Goal: Task Accomplishment & Management: Use online tool/utility

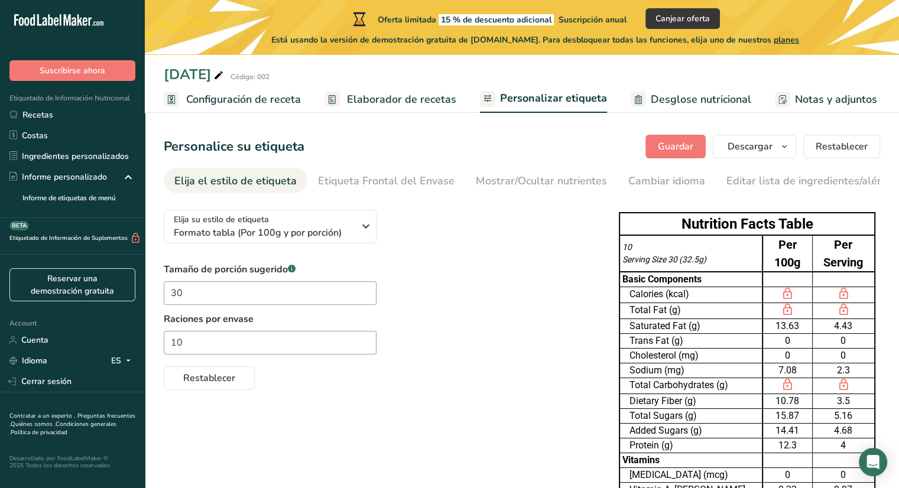
scroll to position [0, 132]
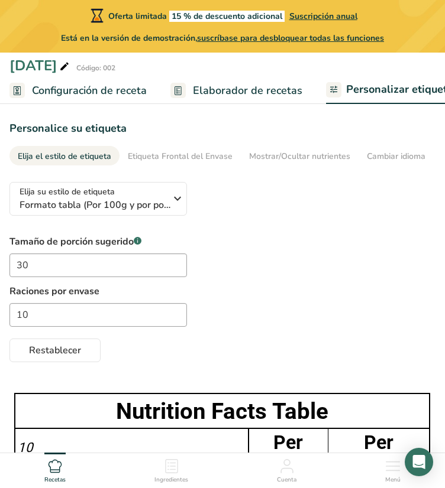
click at [107, 81] on link "Configuración de receta" at bounding box center [77, 90] width 137 height 27
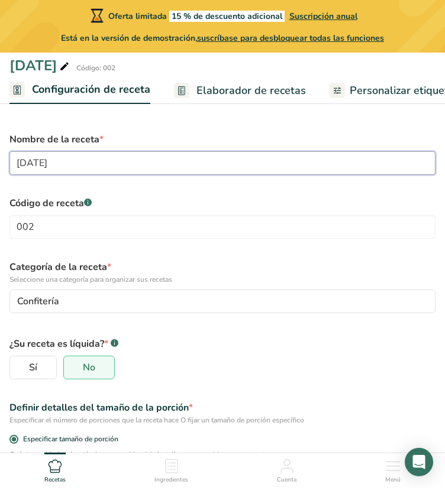
click at [194, 165] on input "[DATE]" at bounding box center [222, 163] width 426 height 24
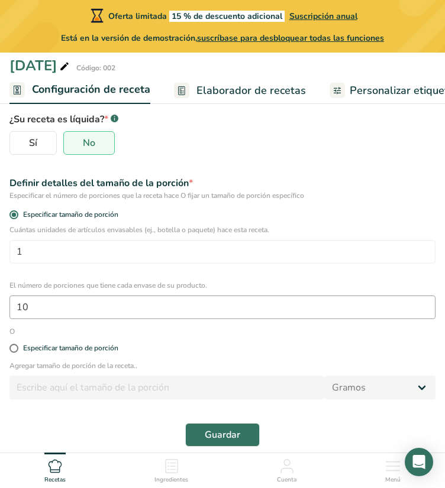
type input "chocoyummy"
click at [97, 313] on input "10" at bounding box center [222, 308] width 426 height 24
type input "16"
type input "16.6"
click at [205, 353] on div "Especificar tamaño de porción" at bounding box center [222, 349] width 440 height 24
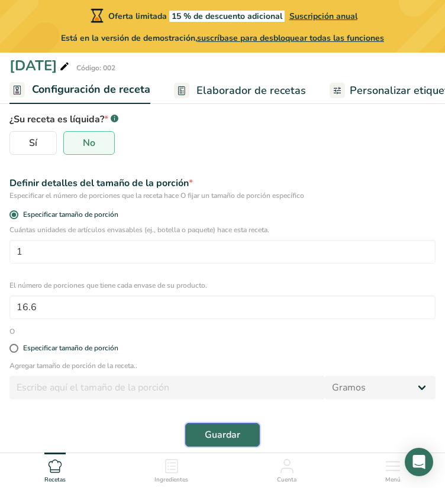
click at [218, 430] on span "Guardar" at bounding box center [222, 435] width 35 height 14
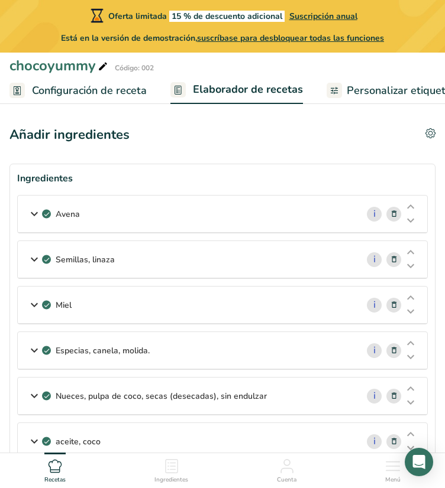
click at [34, 212] on icon at bounding box center [34, 213] width 14 height 21
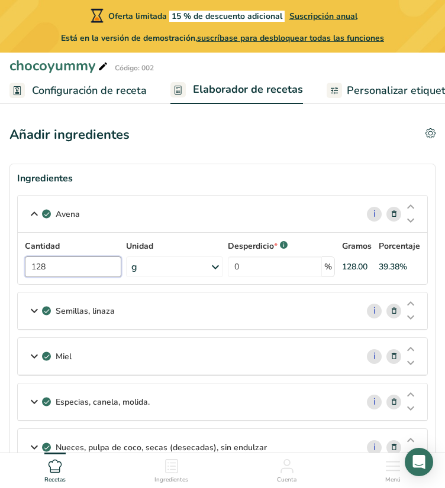
click at [73, 270] on input "128" at bounding box center [73, 267] width 96 height 21
type input "190"
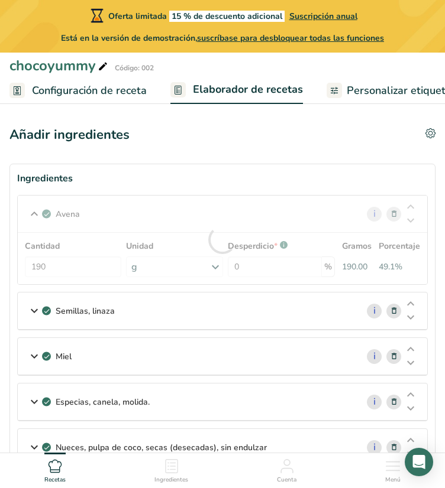
click at [60, 315] on p "Semillas, linaza" at bounding box center [85, 311] width 59 height 12
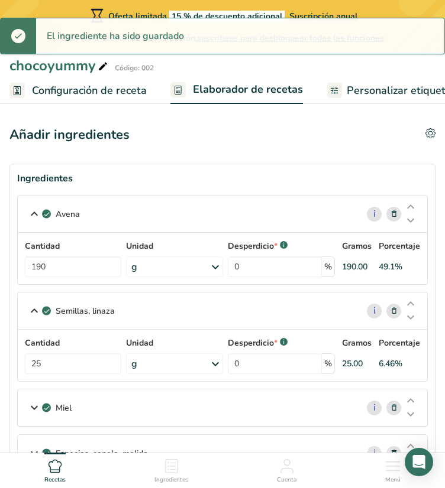
click at [395, 312] on div "Semillas, linaza i Cantidad 25 Unidad g Porciones 1 tbsp, whole 1 cup, whole 1 …" at bounding box center [222, 337] width 410 height 90
click at [395, 312] on icon at bounding box center [394, 311] width 8 height 12
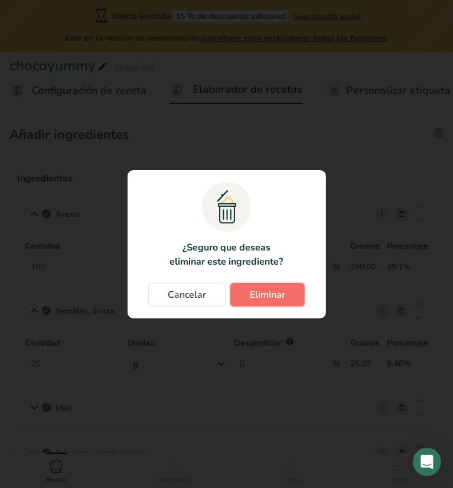
click at [255, 295] on span "Eliminar" at bounding box center [267, 295] width 35 height 14
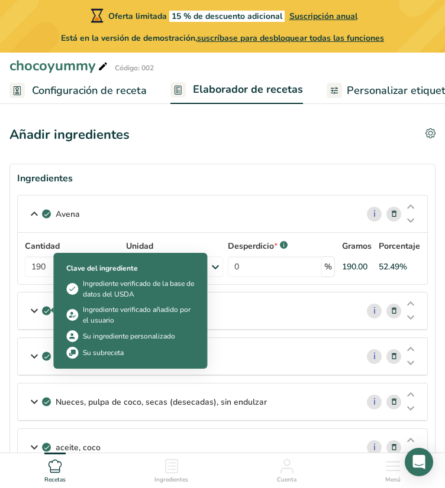
click at [42, 305] on span at bounding box center [46, 311] width 9 height 14
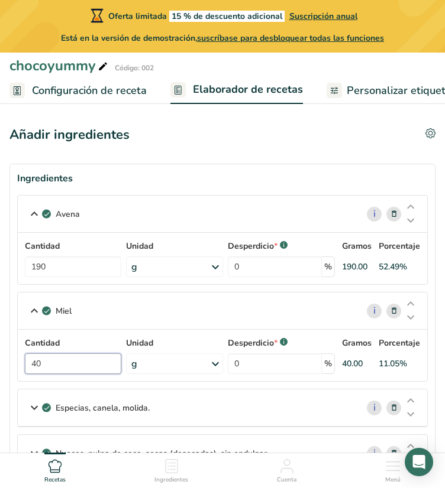
click at [41, 362] on input "40" at bounding box center [73, 363] width 96 height 21
type input "4"
type input "60"
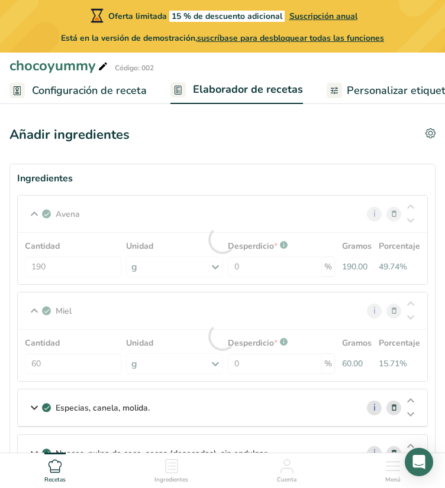
click at [33, 313] on div "Miel i Cantidad 60 Unidad g Porciones 1 tbsp Unidades de peso g kg mg Ver más U…" at bounding box center [222, 337] width 410 height 90
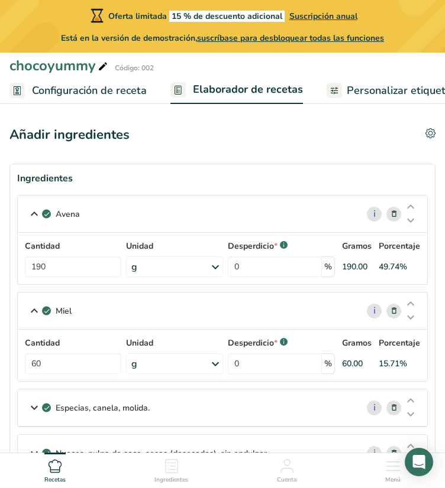
click at [393, 410] on icon at bounding box center [394, 408] width 8 height 12
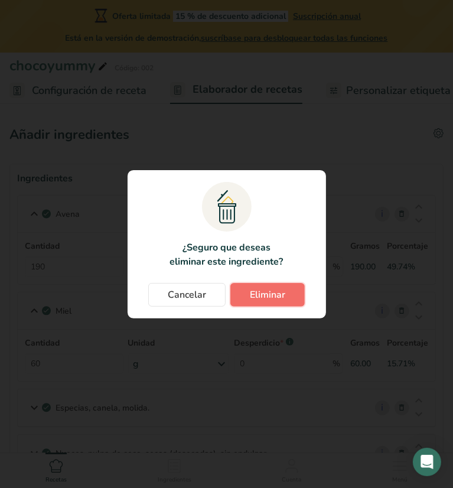
click at [268, 298] on span "Eliminar" at bounding box center [267, 295] width 35 height 14
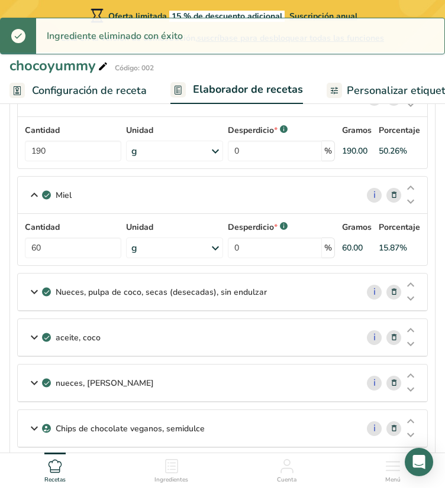
scroll to position [121, 0]
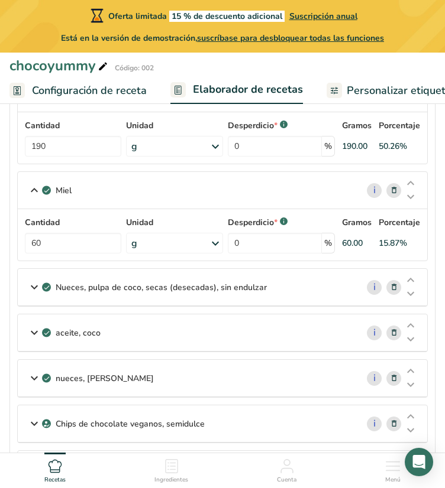
click at [392, 285] on icon at bounding box center [394, 287] width 8 height 12
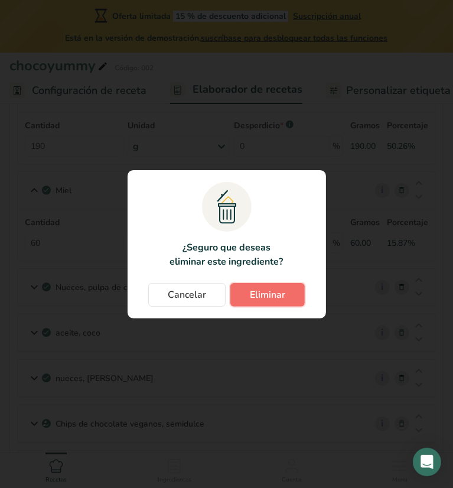
click at [288, 296] on button "Eliminar" at bounding box center [268, 295] width 74 height 24
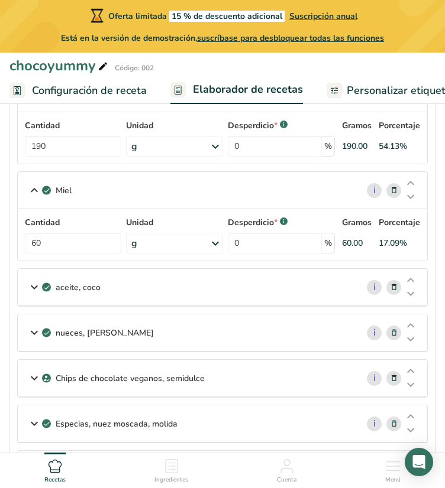
click at [393, 335] on icon at bounding box center [394, 333] width 8 height 12
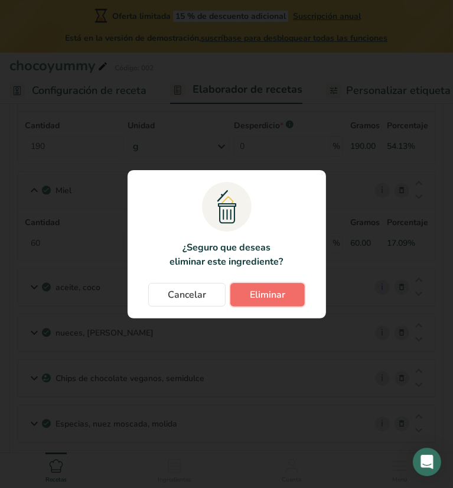
click at [274, 297] on span "Eliminar" at bounding box center [267, 295] width 35 height 14
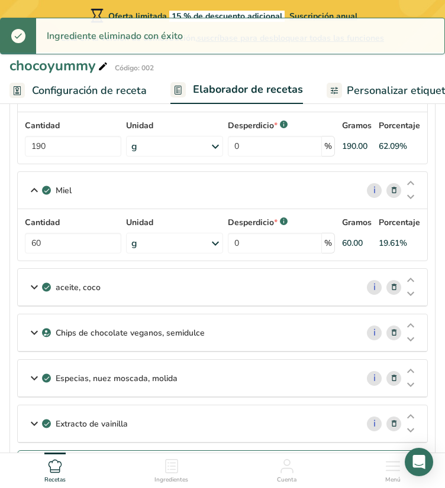
click at [393, 335] on icon at bounding box center [394, 333] width 8 height 12
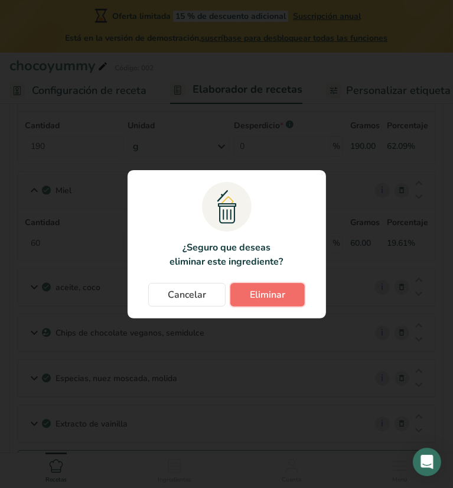
click at [259, 296] on span "Eliminar" at bounding box center [267, 295] width 35 height 14
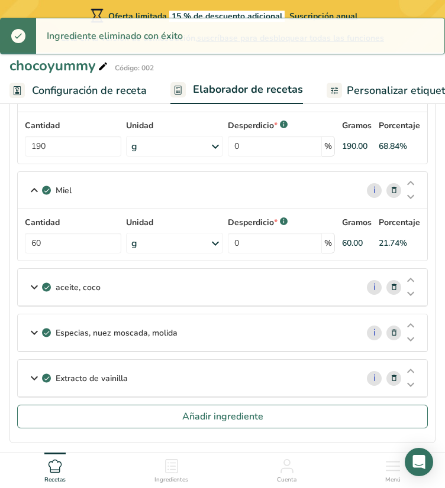
click at [396, 328] on icon at bounding box center [394, 333] width 8 height 12
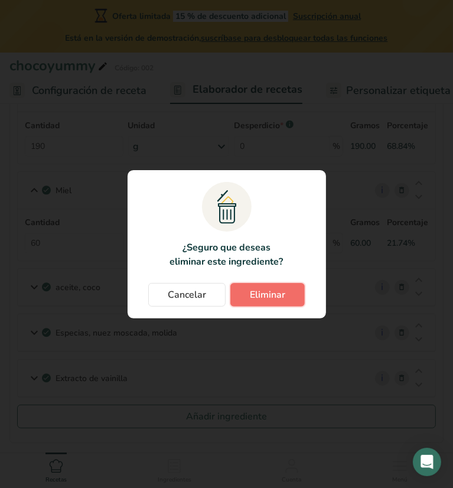
click at [280, 294] on span "Eliminar" at bounding box center [267, 295] width 35 height 14
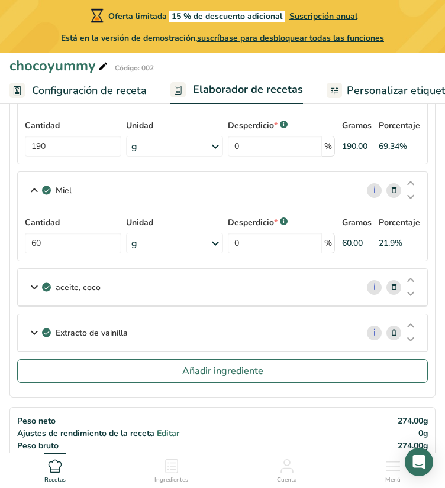
click at [390, 332] on icon at bounding box center [394, 333] width 8 height 12
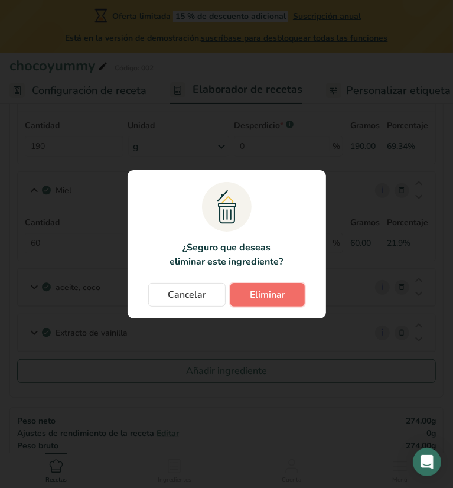
click at [264, 296] on span "Eliminar" at bounding box center [267, 295] width 35 height 14
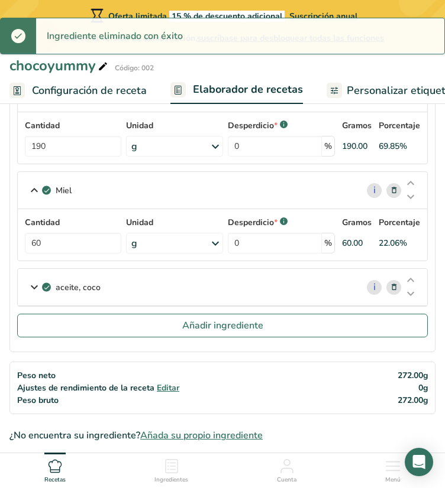
click at [291, 291] on div "aceite, coco" at bounding box center [187, 287] width 339 height 37
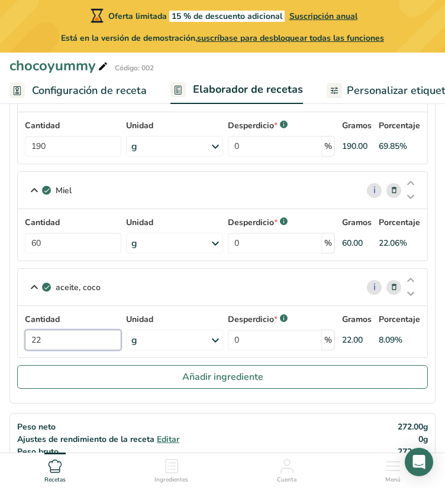
click at [93, 336] on input "22" at bounding box center [73, 340] width 96 height 21
type input "2"
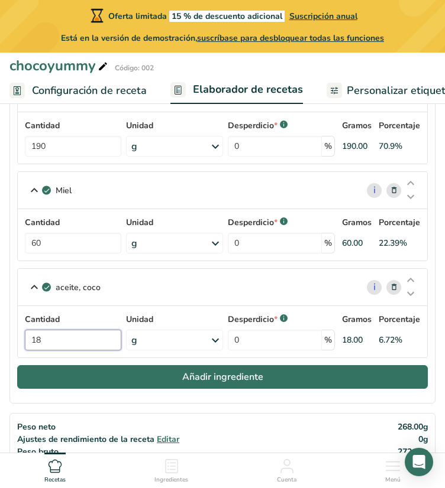
type input "18"
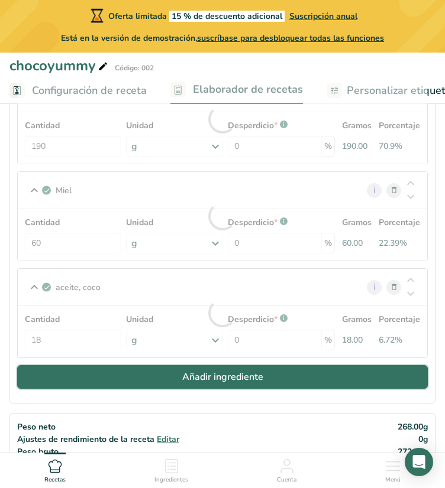
click at [132, 386] on button "Añadir ingrediente" at bounding box center [222, 377] width 410 height 24
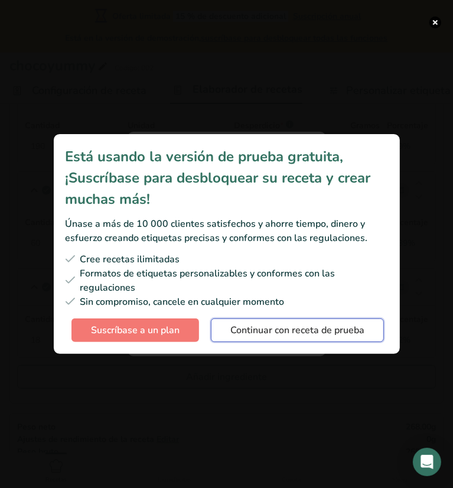
click at [348, 330] on span "Continuar con receta de prueba" at bounding box center [298, 330] width 134 height 14
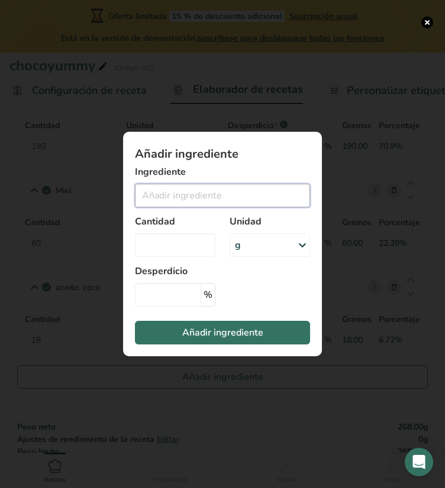
click at [183, 194] on input "Add ingredient modal" at bounding box center [222, 196] width 175 height 24
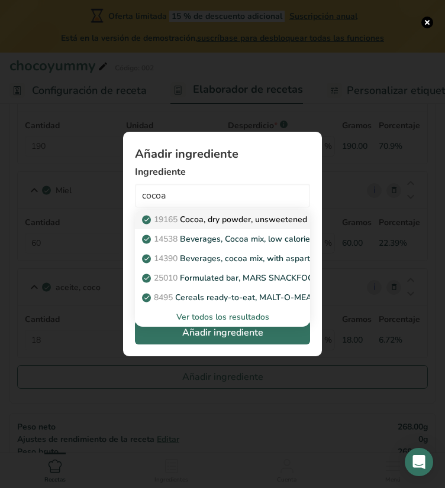
click at [189, 219] on p "19165 Cocoa, dry powder, unsweetened" at bounding box center [225, 219] width 163 height 12
type input "Cocoa, dry powder, unsweetened"
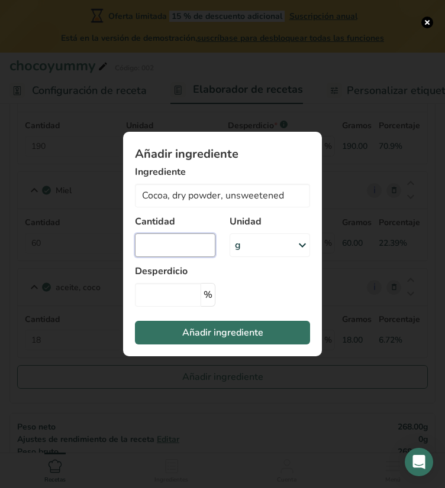
click at [172, 242] on input "Add ingredient modal" at bounding box center [175, 245] width 80 height 24
type input "10"
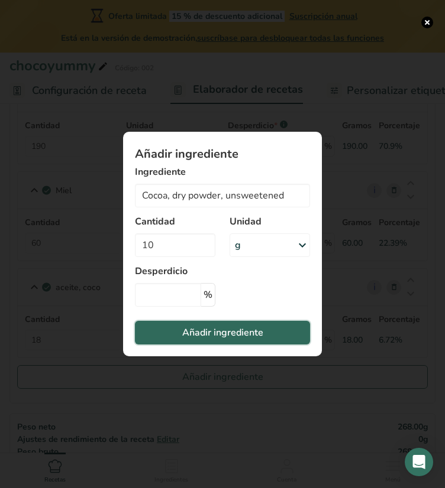
click at [252, 332] on span "Añadir ingrediente" at bounding box center [222, 333] width 81 height 14
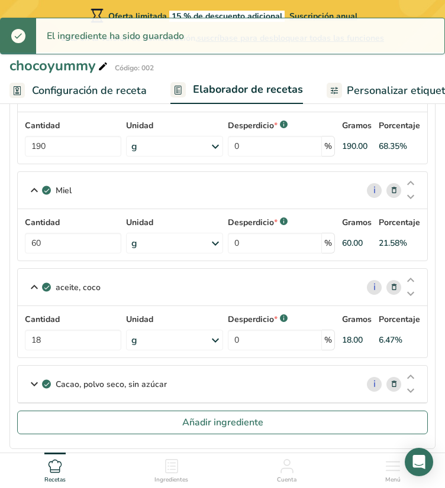
click at [25, 186] on div "Miel" at bounding box center [187, 190] width 339 height 37
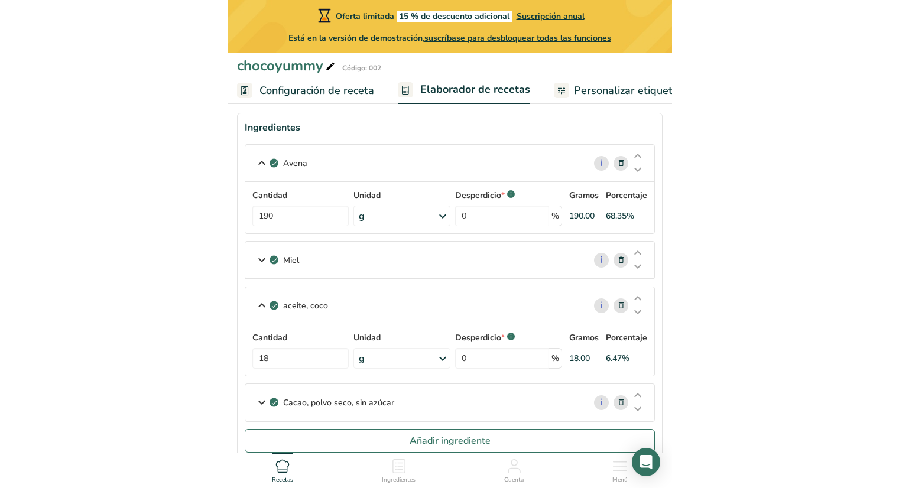
scroll to position [50, 0]
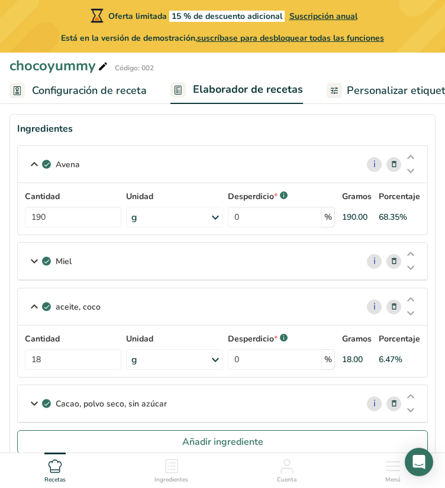
click at [39, 164] on icon at bounding box center [34, 164] width 14 height 21
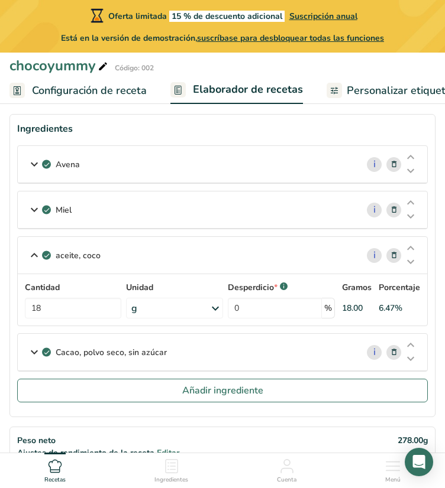
click at [31, 257] on icon at bounding box center [34, 255] width 14 height 21
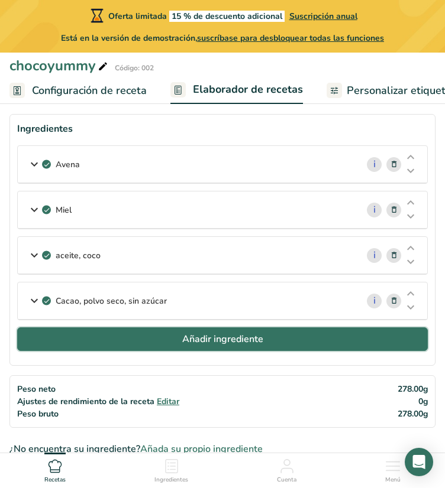
click at [298, 328] on button "Añadir ingrediente" at bounding box center [222, 339] width 410 height 24
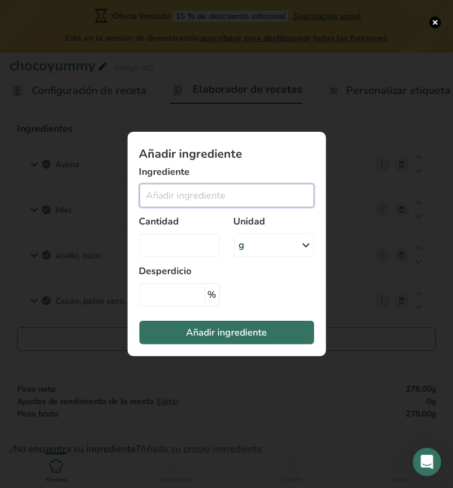
click at [225, 187] on input "Add ingredient modal" at bounding box center [227, 196] width 175 height 24
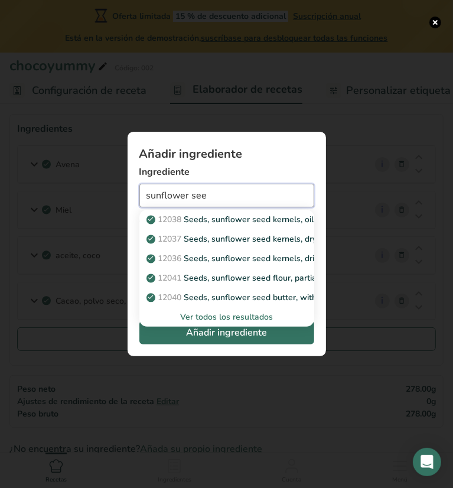
type input "sunflower see"
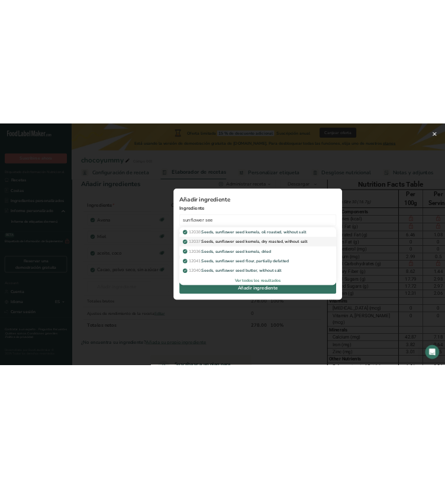
scroll to position [24, 0]
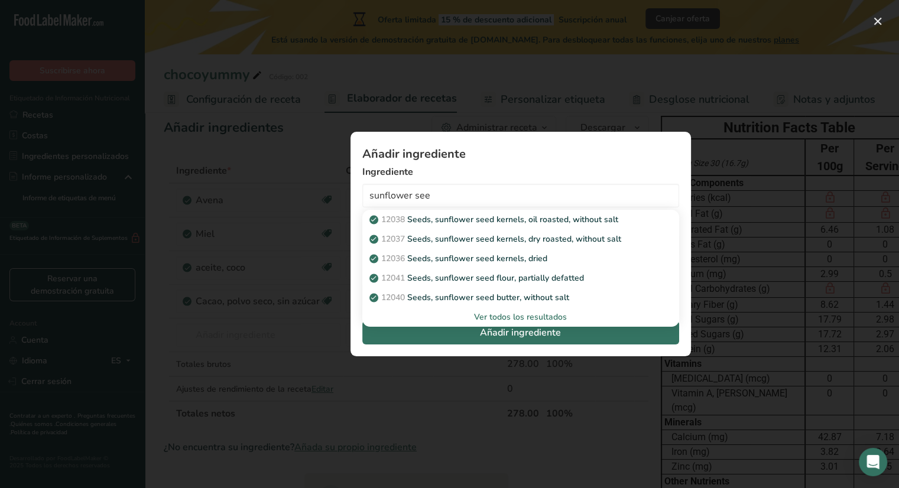
click at [542, 320] on div "Ver todos los resultados" at bounding box center [521, 317] width 298 height 12
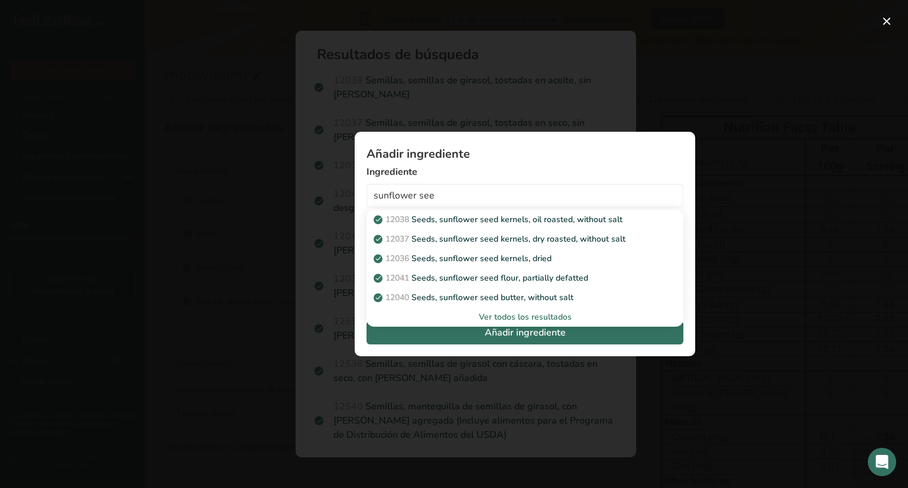
click at [501, 86] on div "Add ingredient modal" at bounding box center [454, 244] width 908 height 488
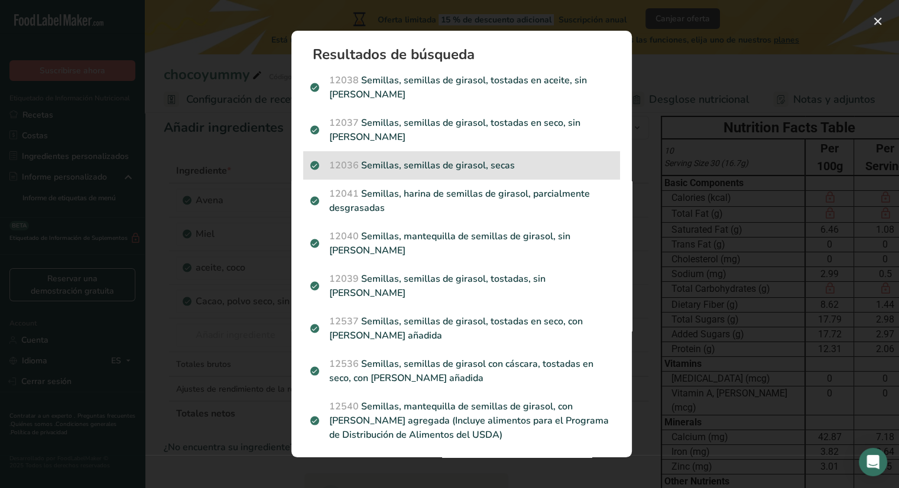
click at [504, 158] on p "12036 Semillas, semillas de girasol, secas" at bounding box center [461, 165] width 303 height 14
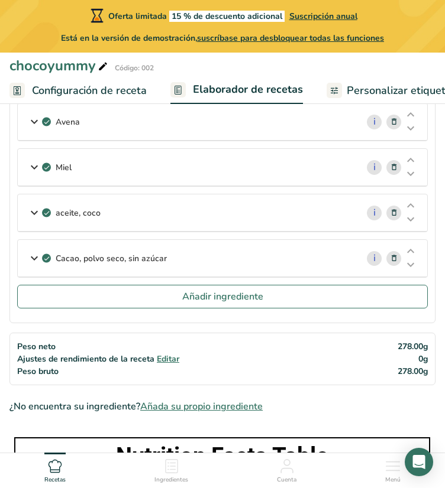
scroll to position [72, 0]
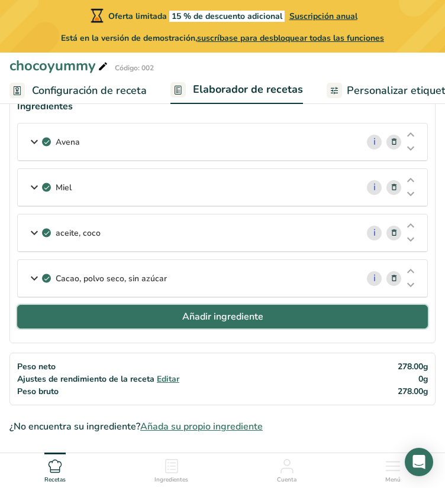
click at [245, 310] on span "Añadir ingrediente" at bounding box center [222, 317] width 81 height 14
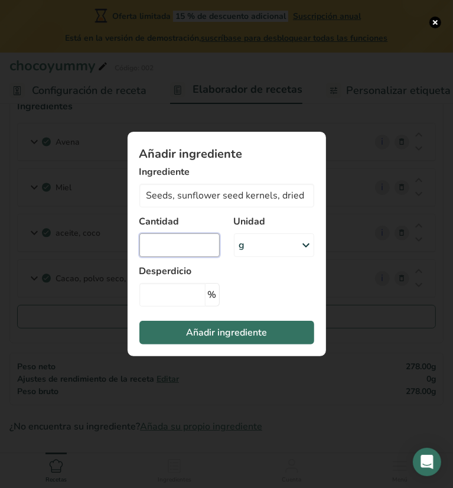
click at [187, 242] on input "Add ingredient modal" at bounding box center [180, 245] width 80 height 24
type input "95"
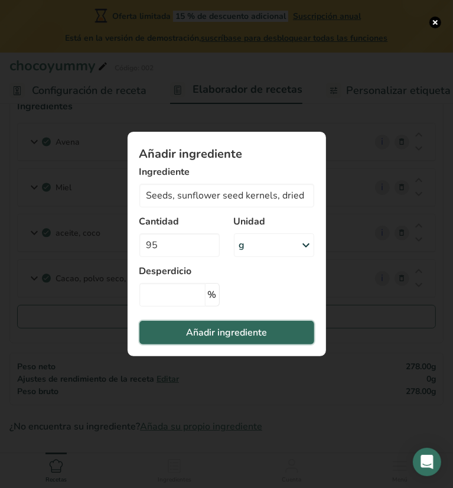
click at [224, 330] on span "Añadir ingrediente" at bounding box center [226, 333] width 81 height 14
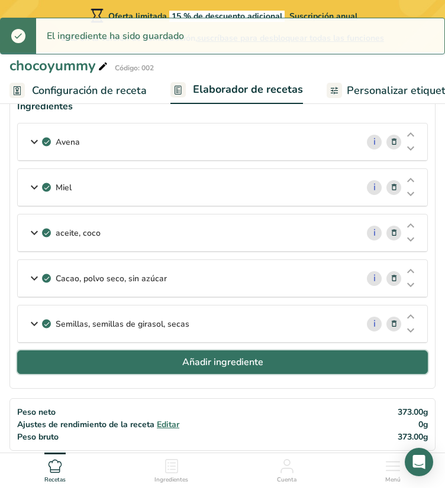
click at [190, 361] on span "Añadir ingrediente" at bounding box center [222, 362] width 81 height 14
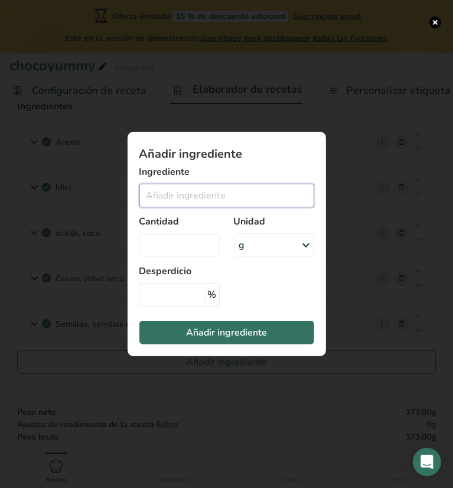
click at [201, 190] on input "Add ingredient modal" at bounding box center [227, 196] width 175 height 24
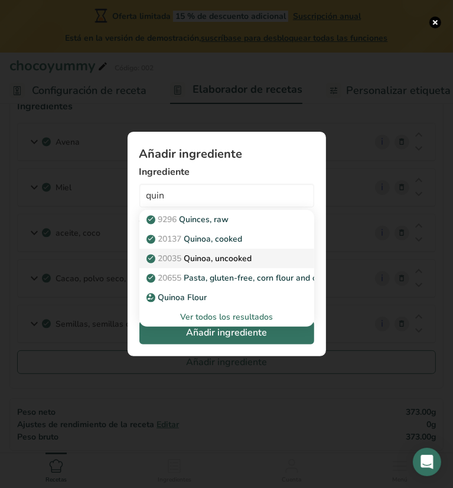
click at [234, 254] on p "20035 Quinoa, uncooked" at bounding box center [200, 258] width 103 height 12
type input "Quinoa, uncooked"
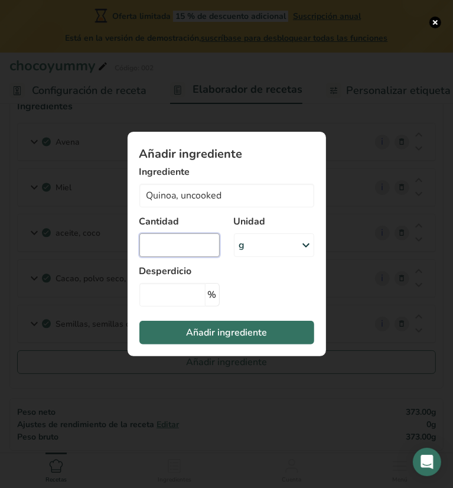
click at [198, 246] on input "Add ingredient modal" at bounding box center [180, 245] width 80 height 24
type input "88"
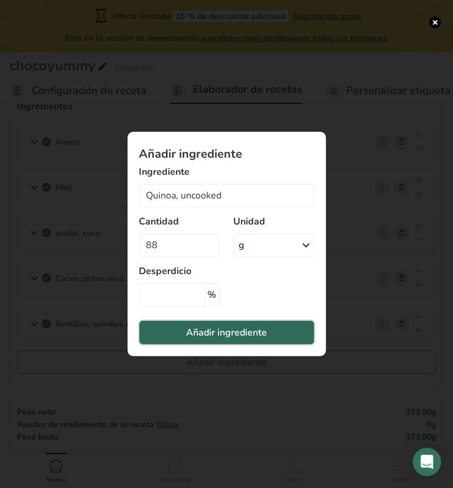
click at [231, 330] on span "Añadir ingrediente" at bounding box center [226, 333] width 81 height 14
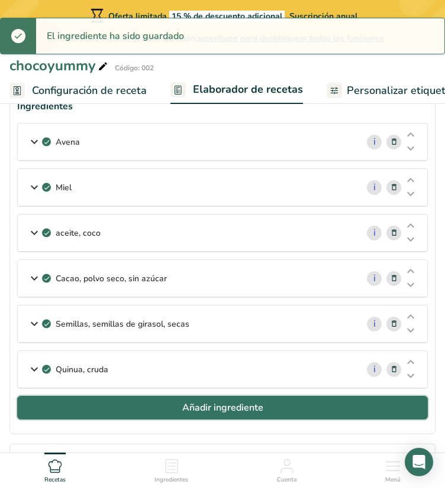
click at [192, 403] on span "Añadir ingrediente" at bounding box center [222, 408] width 81 height 14
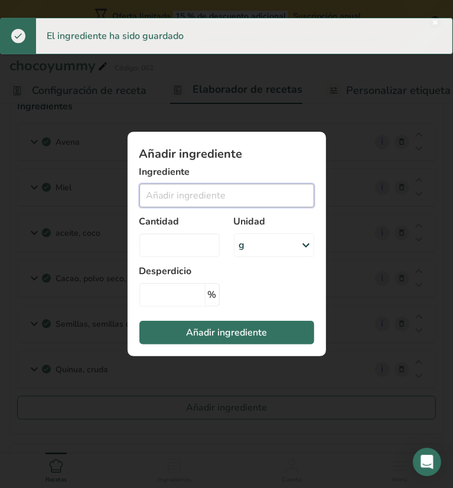
click at [197, 194] on input "Add ingredient modal" at bounding box center [227, 196] width 175 height 24
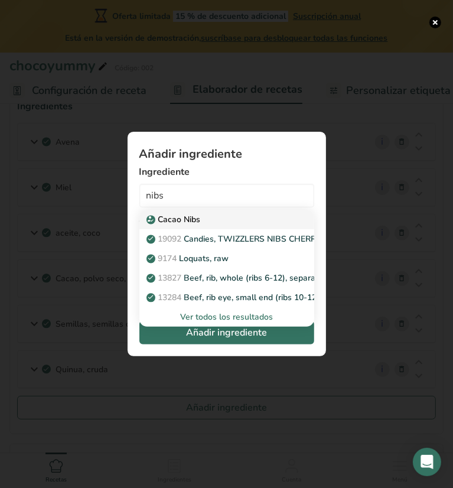
click at [199, 224] on p "Cacao Nibs" at bounding box center [175, 219] width 52 height 12
type input "Cacao Nibs"
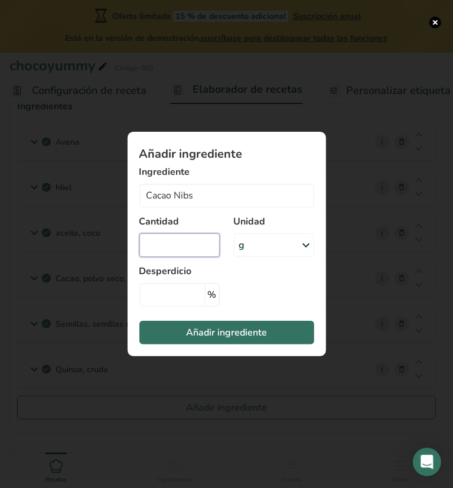
click at [188, 245] on input "Add ingredient modal" at bounding box center [180, 245] width 80 height 24
type input "39"
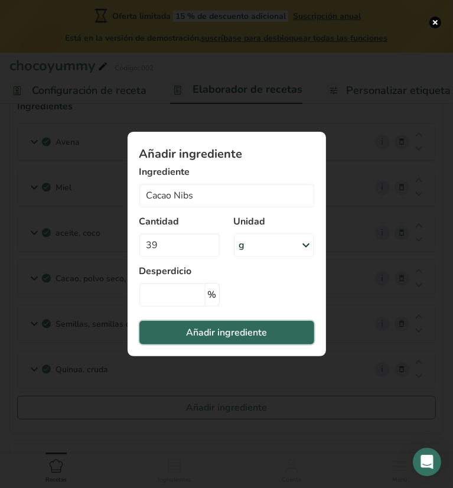
click at [248, 327] on span "Añadir ingrediente" at bounding box center [226, 333] width 81 height 14
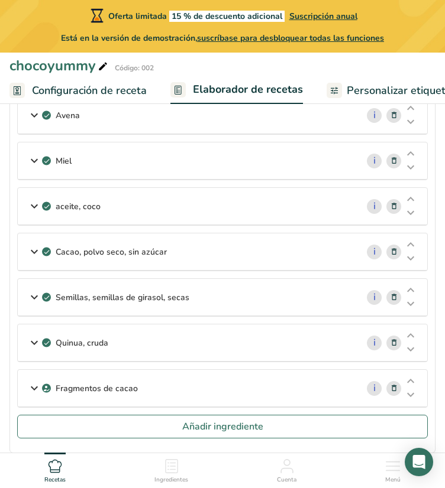
scroll to position [96, 0]
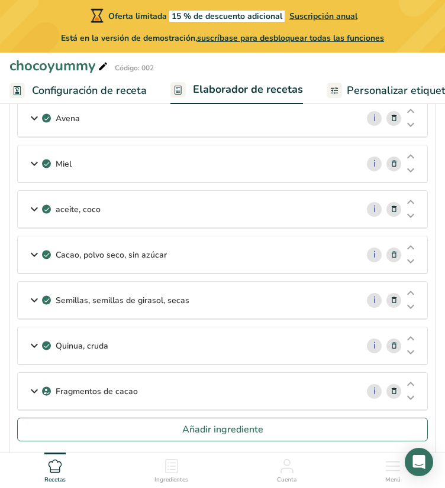
click at [33, 121] on icon at bounding box center [34, 118] width 14 height 21
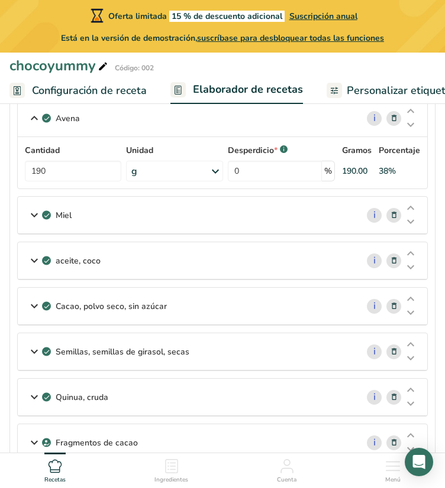
click at [33, 121] on icon at bounding box center [34, 118] width 14 height 21
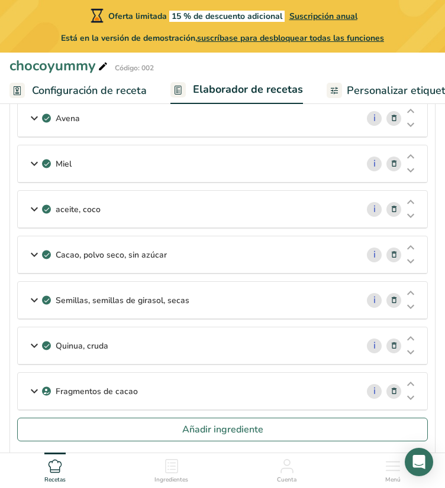
click at [40, 301] on icon at bounding box center [34, 300] width 14 height 21
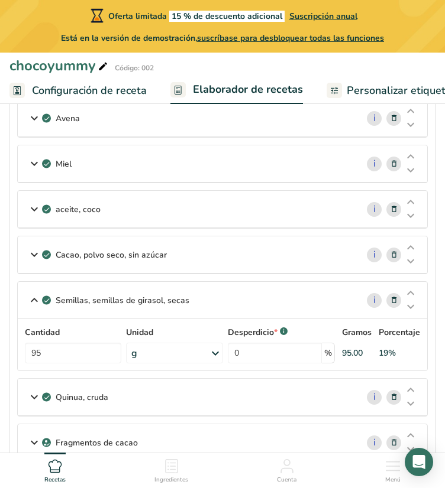
click at [40, 301] on icon at bounding box center [34, 300] width 14 height 21
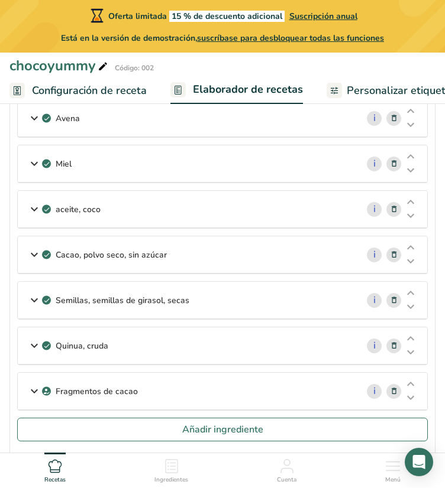
click at [33, 255] on icon at bounding box center [34, 254] width 14 height 21
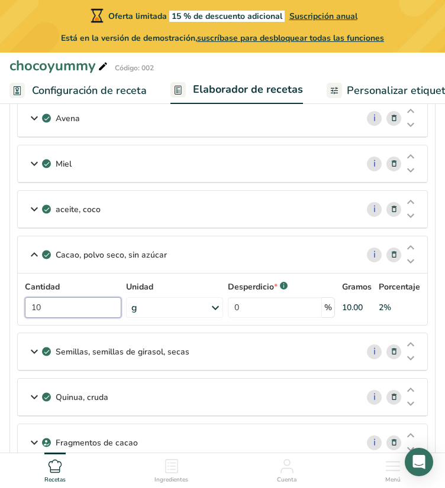
click at [54, 306] on input "10" at bounding box center [73, 307] width 96 height 21
type input "1"
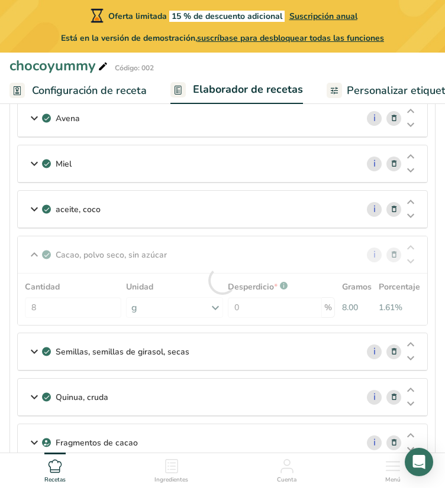
click at [37, 246] on div "Cacao, polvo seco, sin azúcar i Cantidad 8 Unidad g Unidades de peso g kg mg Ve…" at bounding box center [222, 281] width 410 height 90
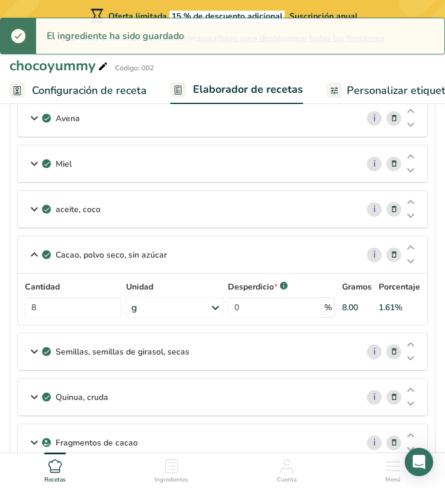
click at [32, 213] on icon at bounding box center [34, 209] width 14 height 21
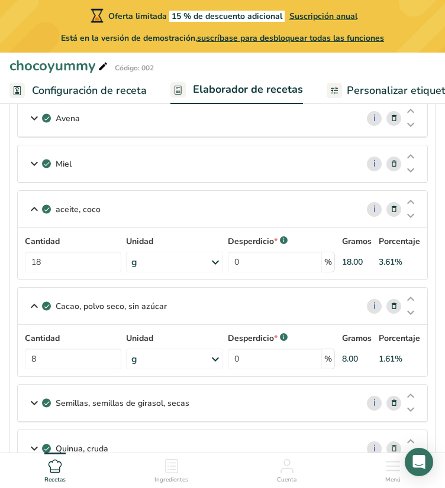
click at [36, 207] on icon at bounding box center [34, 209] width 14 height 21
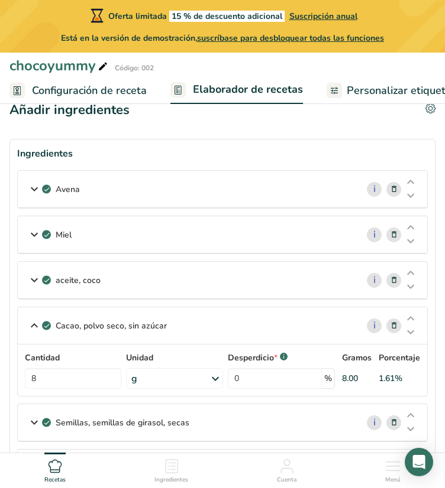
scroll to position [24, 0]
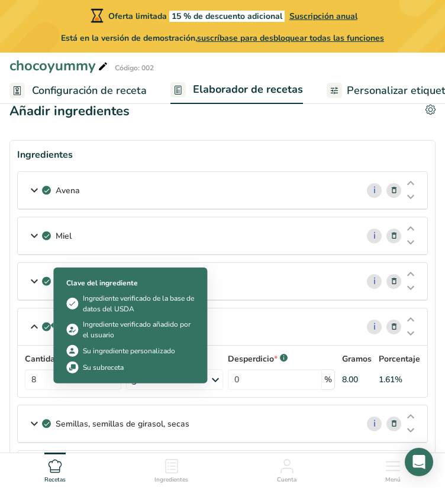
click at [44, 326] on icon at bounding box center [46, 327] width 7 height 11
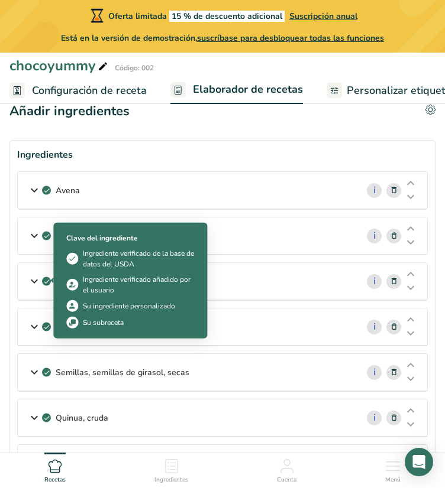
click at [43, 283] on icon at bounding box center [46, 281] width 7 height 11
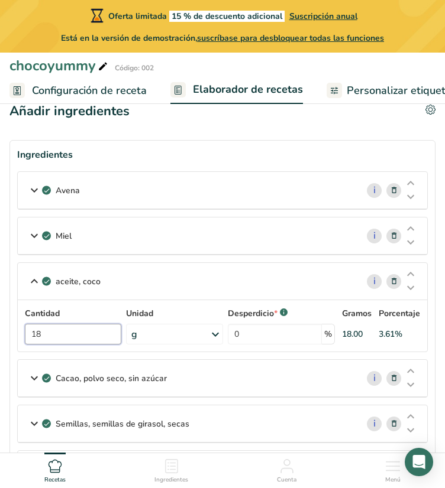
click at [61, 330] on input "18" at bounding box center [73, 334] width 96 height 21
click at [30, 284] on div "aceite, coco i Cantidad 18 Unidad g Porciones 1 tbsp 1 cup 1 tsp Unidades de pe…" at bounding box center [222, 307] width 410 height 90
click at [36, 283] on icon at bounding box center [34, 281] width 14 height 21
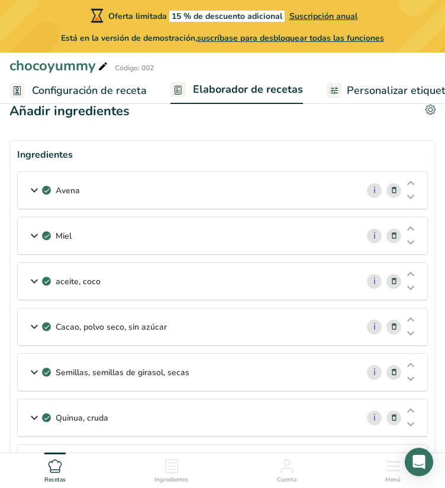
click at [40, 318] on icon at bounding box center [34, 326] width 14 height 21
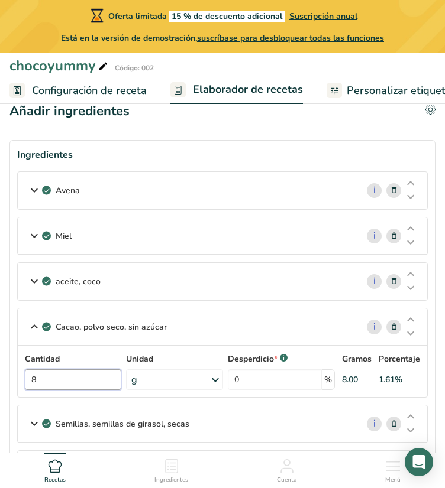
click at [54, 379] on input "8" at bounding box center [73, 379] width 96 height 21
type input "10"
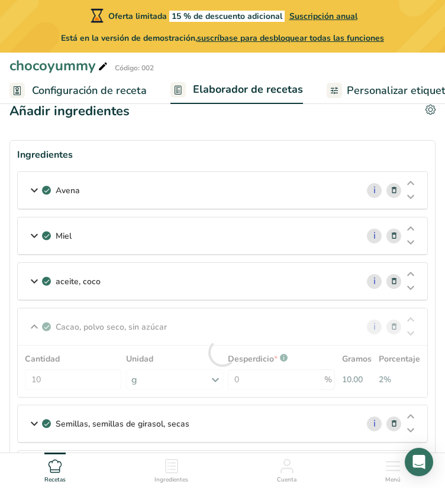
click at [30, 326] on div "Cacao, polvo seco, sin azúcar i Cantidad 10 Unidad g Unidades de peso g kg mg V…" at bounding box center [222, 353] width 410 height 90
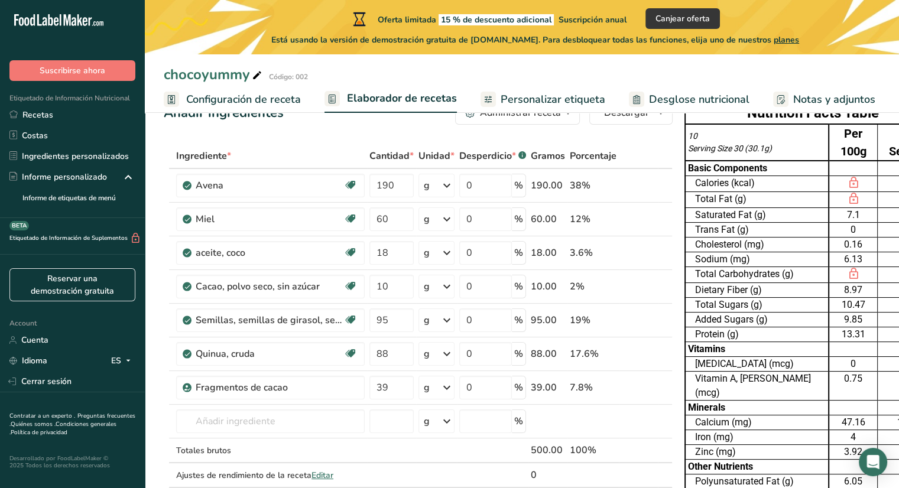
scroll to position [38, 0]
click at [293, 382] on div "Fragmentos de cacao" at bounding box center [270, 388] width 148 height 14
click at [315, 392] on div "Fragmentos de cacao" at bounding box center [270, 388] width 148 height 14
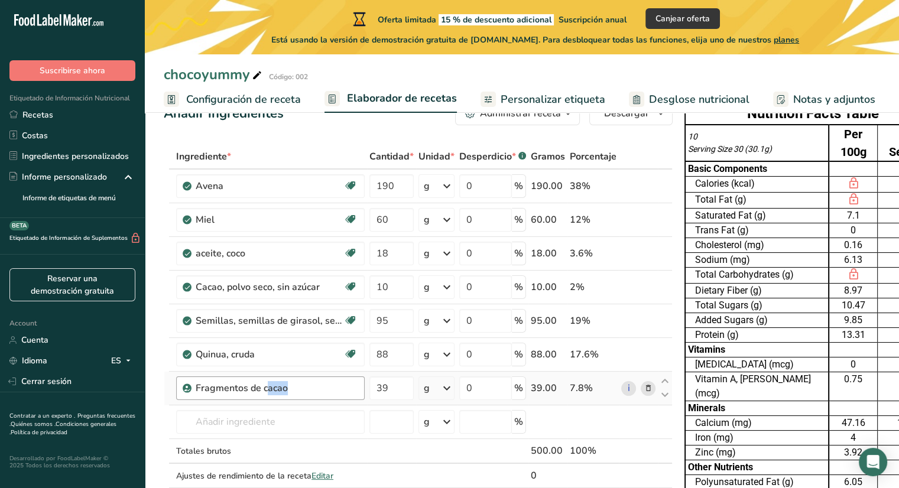
click at [315, 392] on div "Fragmentos de cacao" at bounding box center [270, 388] width 148 height 14
click at [312, 391] on div "Fragmentos de cacao" at bounding box center [270, 388] width 148 height 14
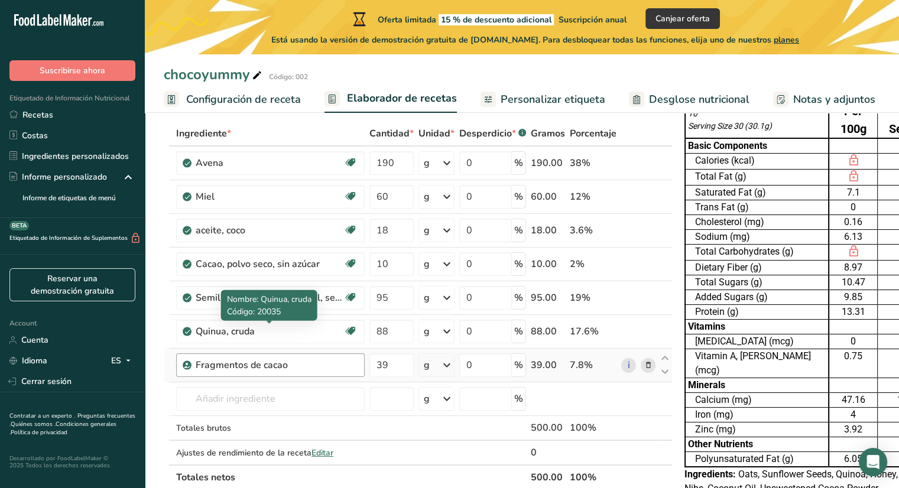
scroll to position [69, 0]
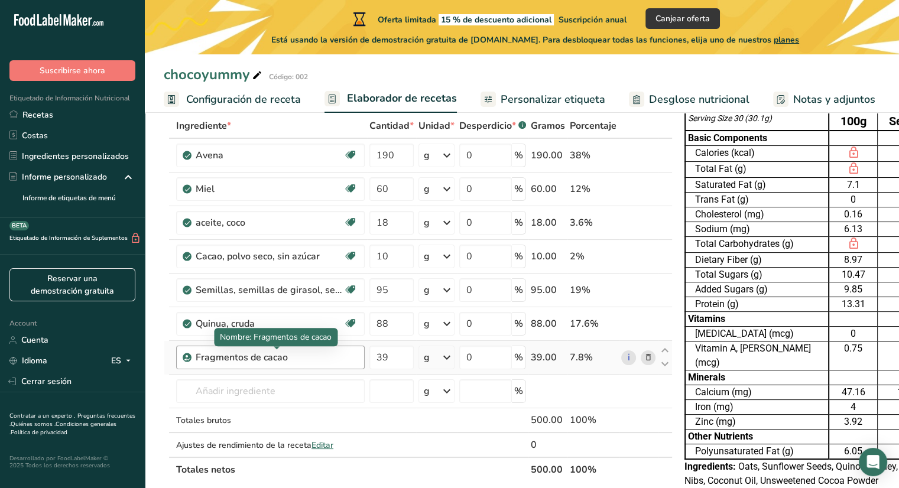
click at [298, 356] on div "Fragmentos de cacao" at bounding box center [270, 358] width 148 height 14
click at [342, 359] on div "Fragmentos de cacao" at bounding box center [270, 358] width 148 height 14
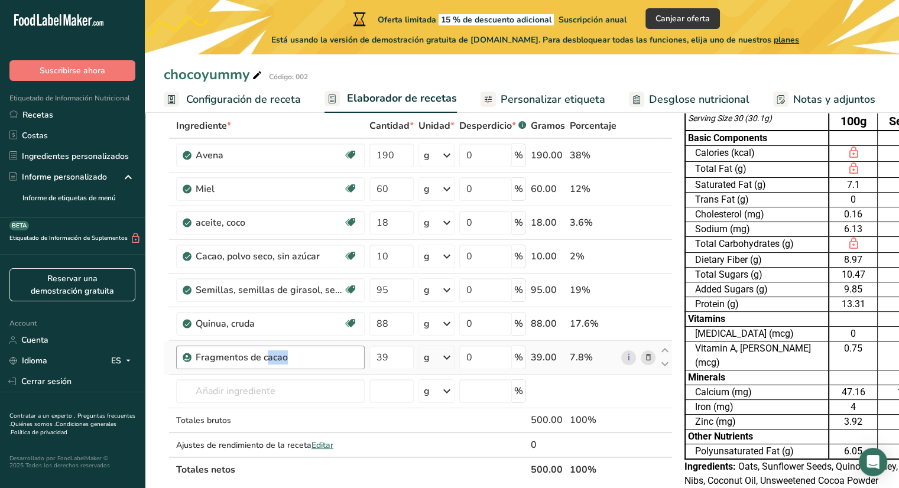
click at [342, 359] on div "Fragmentos de cacao" at bounding box center [270, 358] width 148 height 14
click at [339, 384] on input "text" at bounding box center [270, 391] width 189 height 24
type input "n"
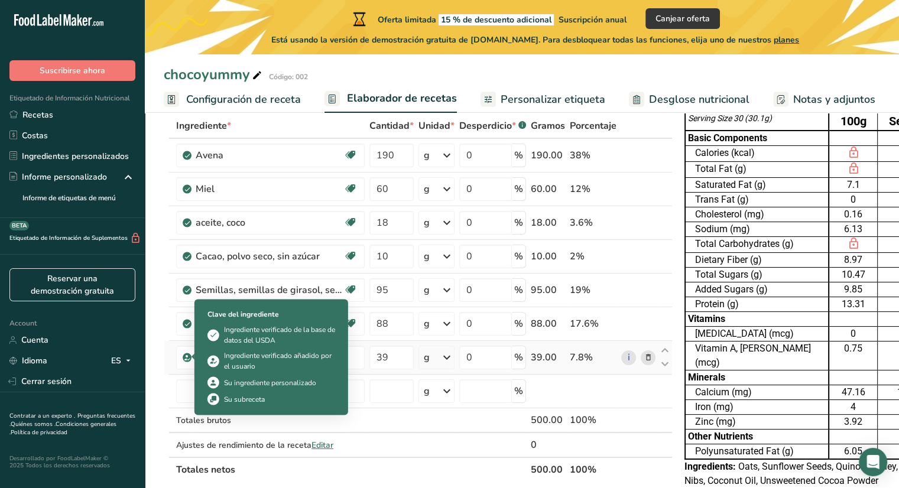
click at [187, 358] on icon at bounding box center [187, 357] width 7 height 11
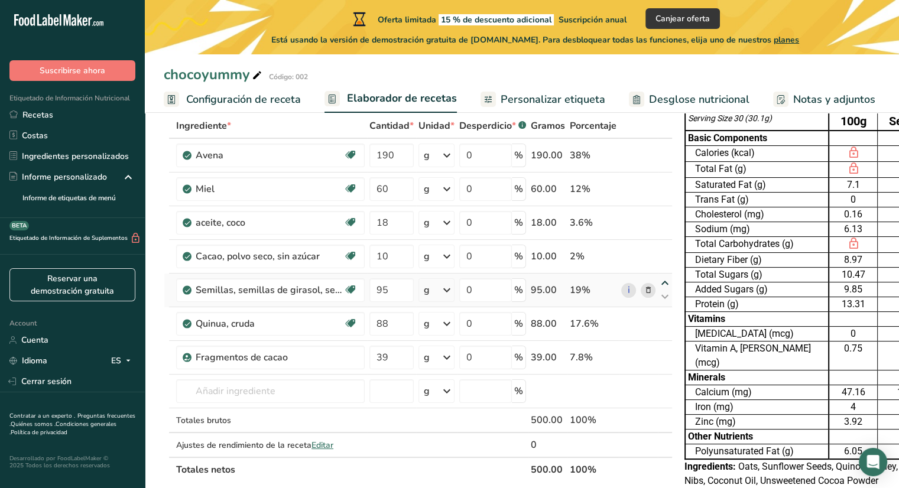
click at [661, 282] on icon at bounding box center [665, 283] width 14 height 9
drag, startPoint x: 667, startPoint y: 282, endPoint x: 660, endPoint y: 236, distance: 46.6
click at [660, 236] on tbody "Avena Libre de lácteos Libre de gluten [GEOGRAPHIC_DATA] Vegetariano Libre [PER…" at bounding box center [418, 298] width 508 height 318
drag, startPoint x: 595, startPoint y: 291, endPoint x: 580, endPoint y: 209, distance: 82.8
click at [580, 209] on tbody "Avena Libre de lácteos Libre de gluten [GEOGRAPHIC_DATA] Vegetariano Libre [PER…" at bounding box center [418, 298] width 508 height 318
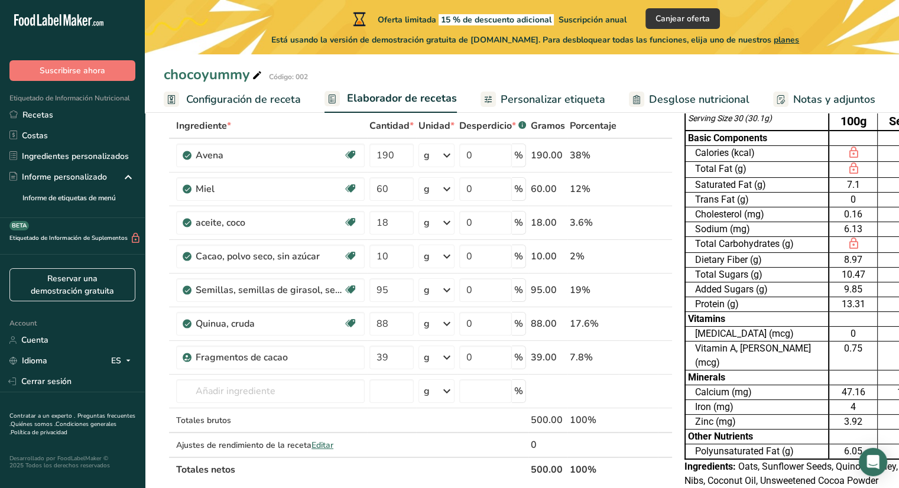
click at [771, 461] on span "Oats, Sunflower Seeds, Quinoa, Honey, Cacao Nibs, Coconut Oil, Unsweetened Coco…" at bounding box center [806, 473] width 242 height 25
click at [832, 178] on div "7.1" at bounding box center [854, 185] width 44 height 14
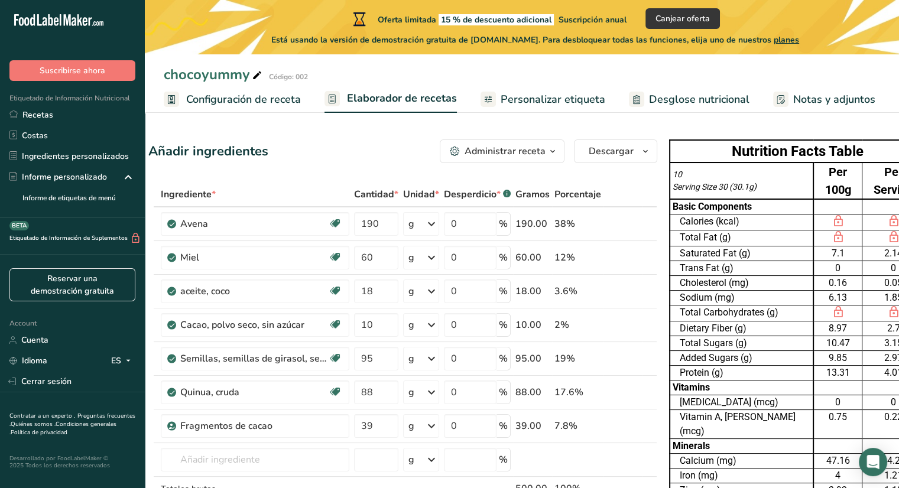
scroll to position [0, 0]
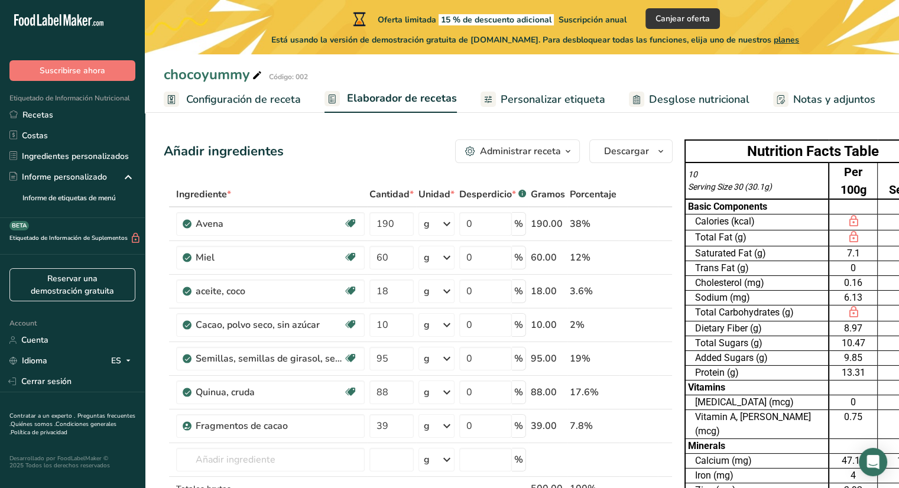
click at [279, 102] on span "Configuración de receta" at bounding box center [243, 100] width 115 height 16
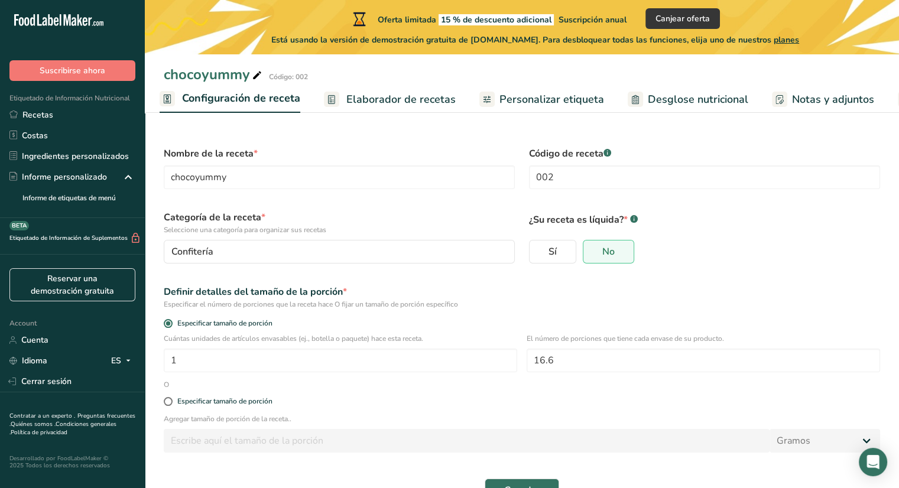
scroll to position [33, 0]
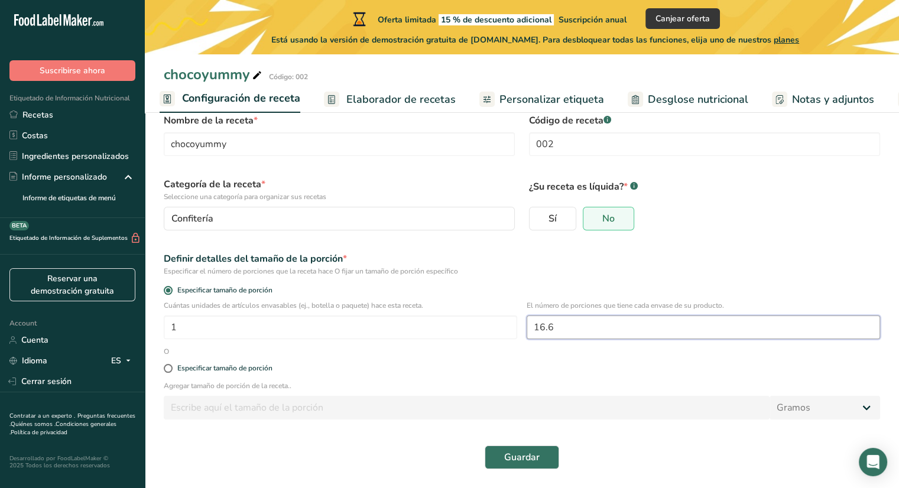
click at [563, 327] on input "16.6" at bounding box center [703, 328] width 353 height 24
click at [537, 458] on span "Guardar" at bounding box center [521, 457] width 35 height 14
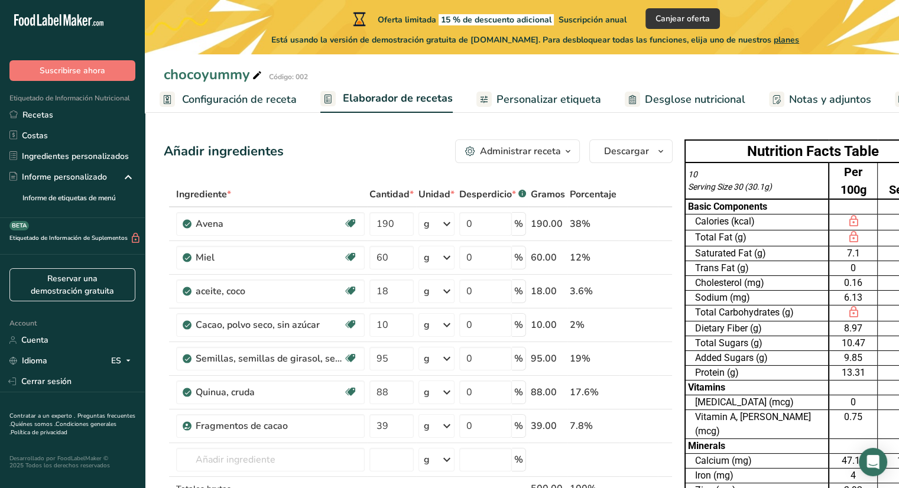
click at [510, 102] on span "Personalizar etiqueta" at bounding box center [549, 100] width 105 height 16
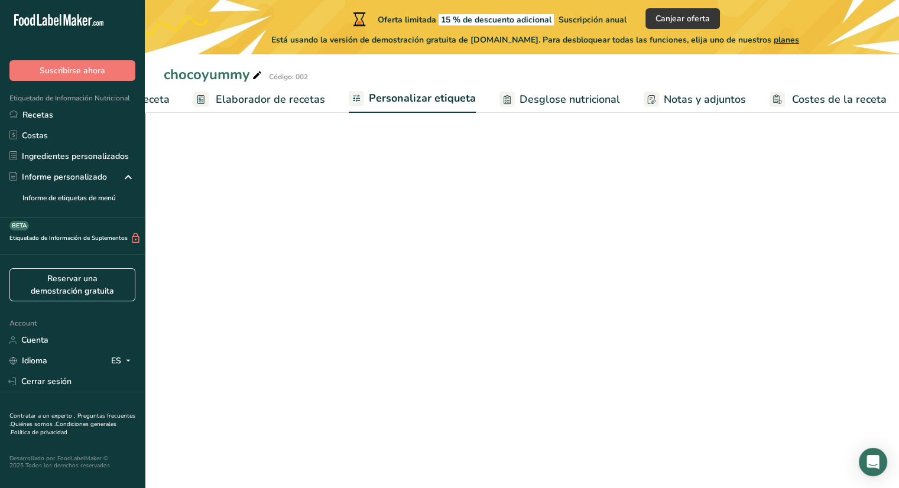
scroll to position [0, 132]
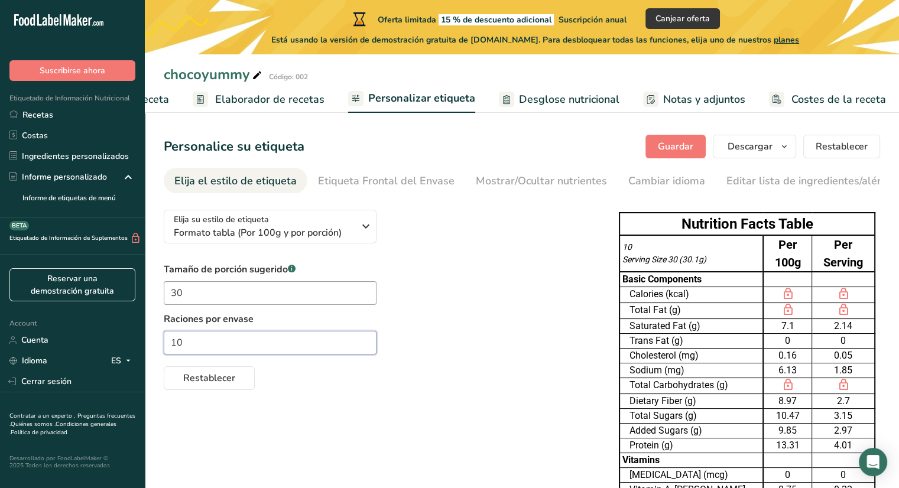
click at [277, 342] on input "10" at bounding box center [270, 343] width 213 height 24
type input "16.6"
click at [211, 379] on span "Restablecer" at bounding box center [209, 378] width 52 height 14
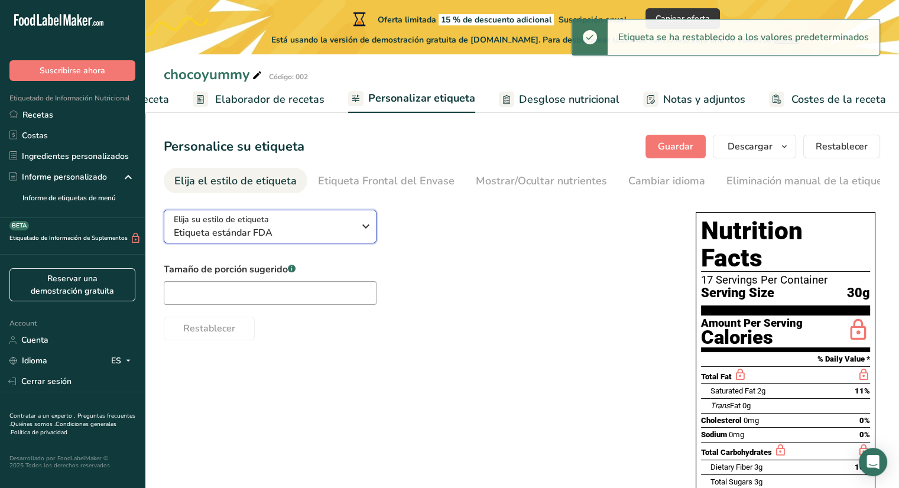
click at [356, 244] on button "Elija su estilo de etiqueta Etiqueta estándar FDA" at bounding box center [270, 227] width 213 height 34
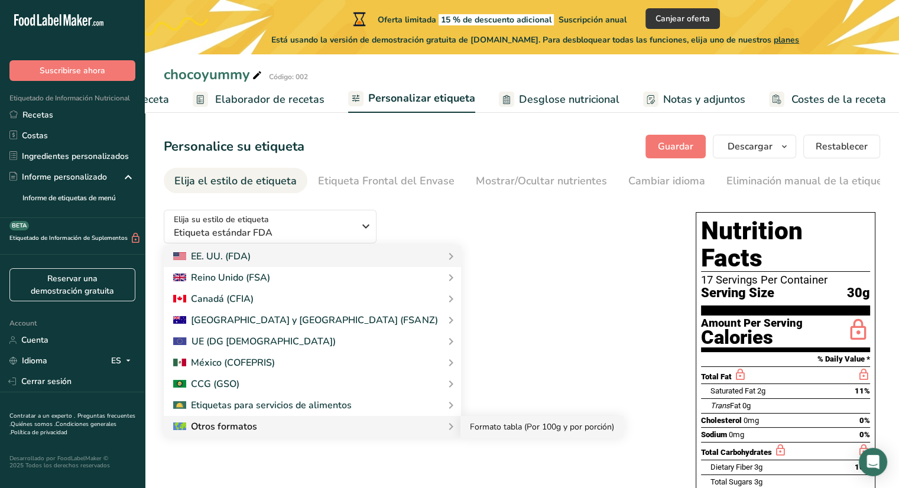
click at [460, 426] on link "Formato tabla (Por 100g y por porción)" at bounding box center [541, 427] width 163 height 22
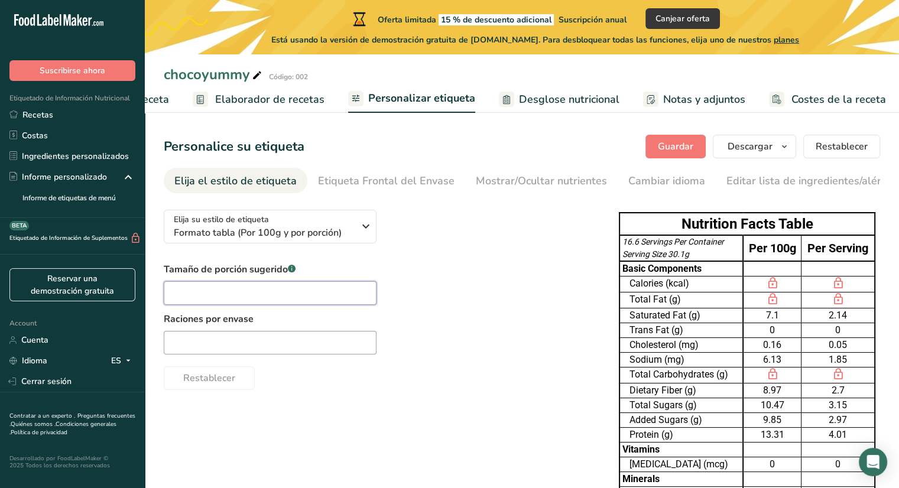
click at [296, 296] on input "text" at bounding box center [270, 293] width 213 height 24
type input "30"
type input "16,6"
click at [340, 374] on div "Restablecer" at bounding box center [380, 376] width 432 height 28
click at [498, 336] on div "Tamaño de porción sugerido .a-a{fill:#347362;}.b-a{fill:#fff;} 30 Raciones por …" at bounding box center [380, 326] width 432 height 128
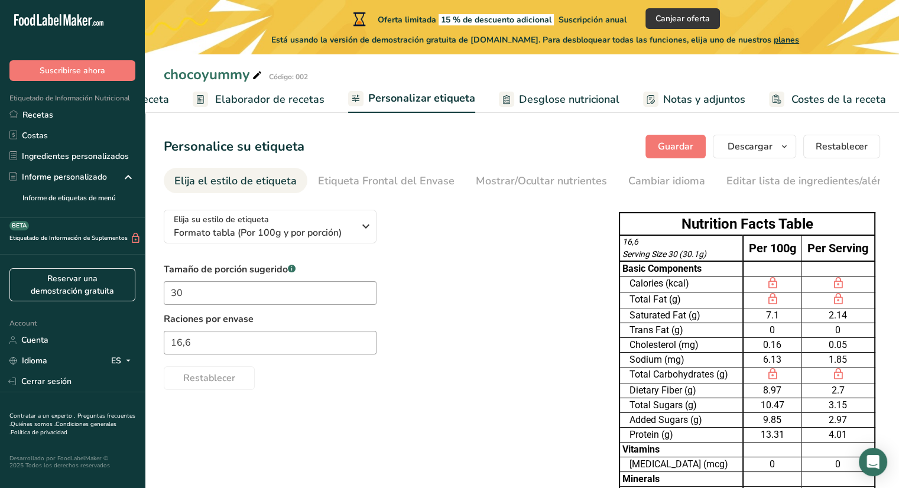
click at [491, 369] on div "Restablecer" at bounding box center [380, 376] width 432 height 28
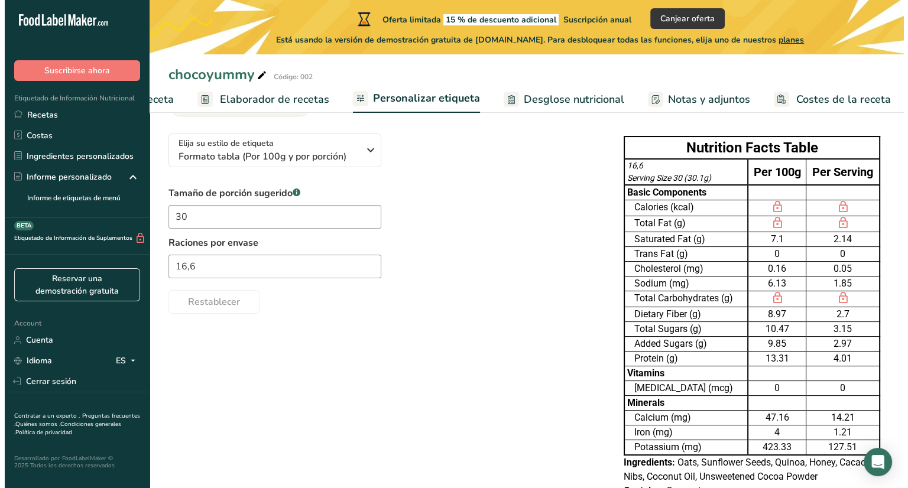
scroll to position [74, 0]
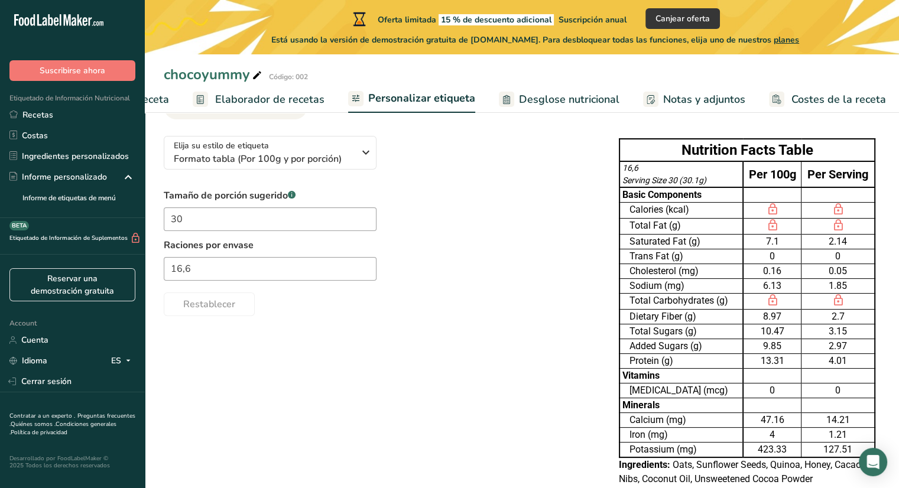
click at [288, 98] on span "Elaborador de recetas" at bounding box center [269, 100] width 109 height 16
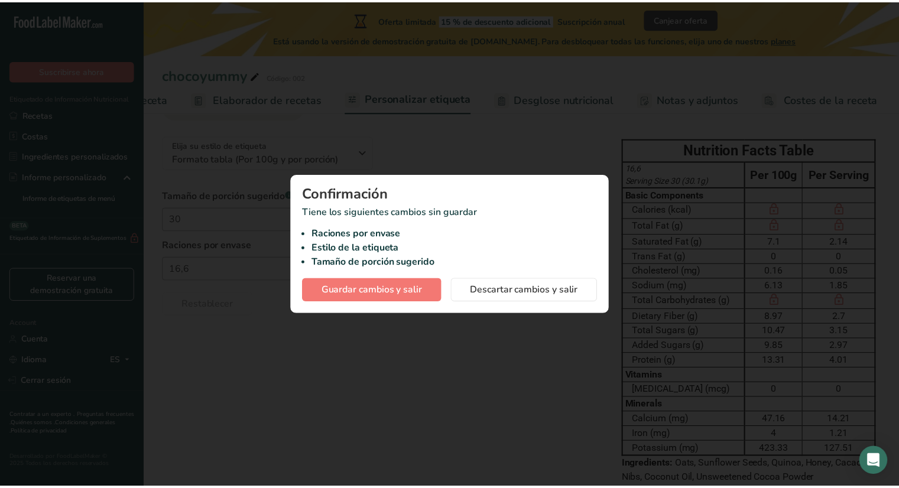
scroll to position [0, 123]
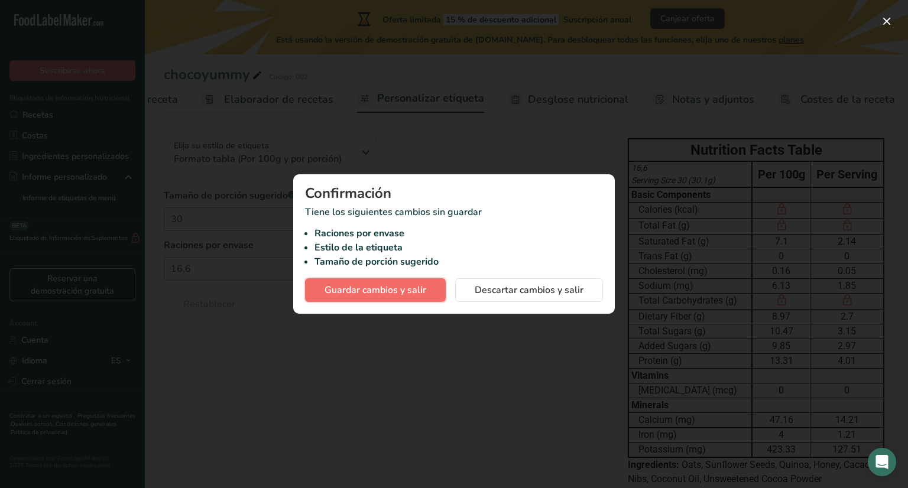
click at [426, 293] on span "Guardar cambios y salir" at bounding box center [376, 290] width 102 height 14
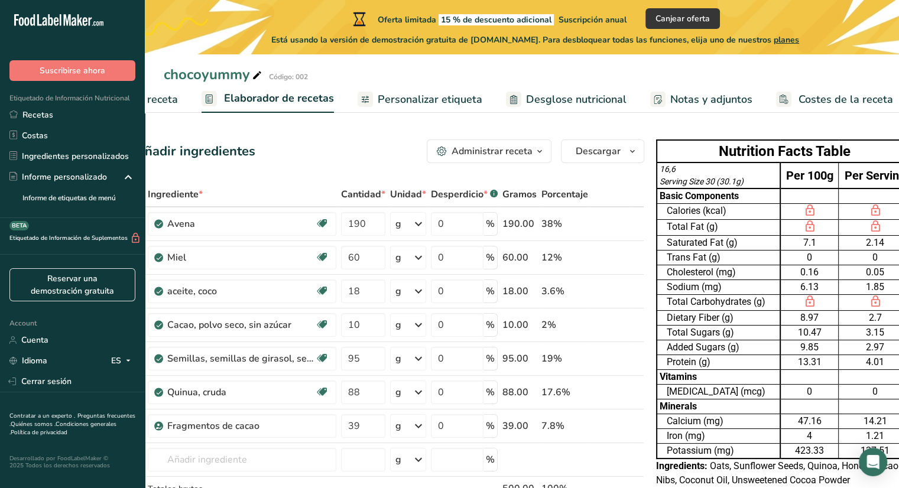
scroll to position [0, 30]
click at [355, 295] on input "18" at bounding box center [361, 292] width 44 height 24
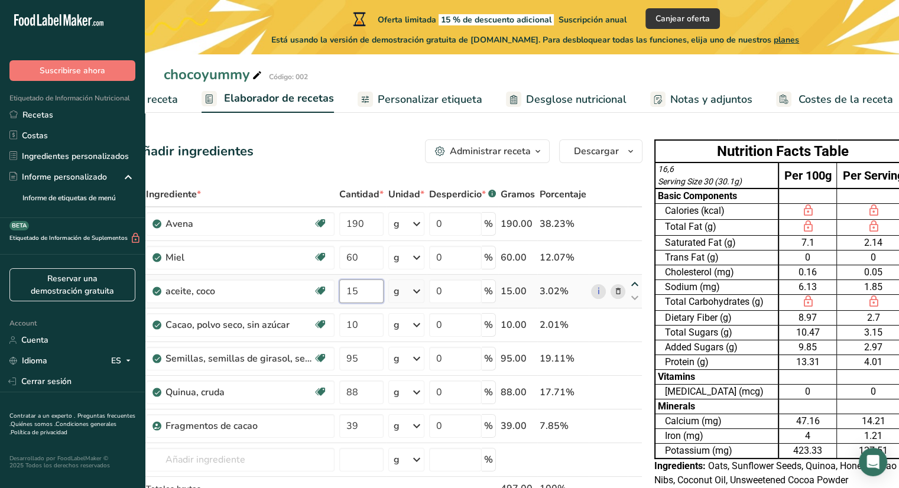
type input "15"
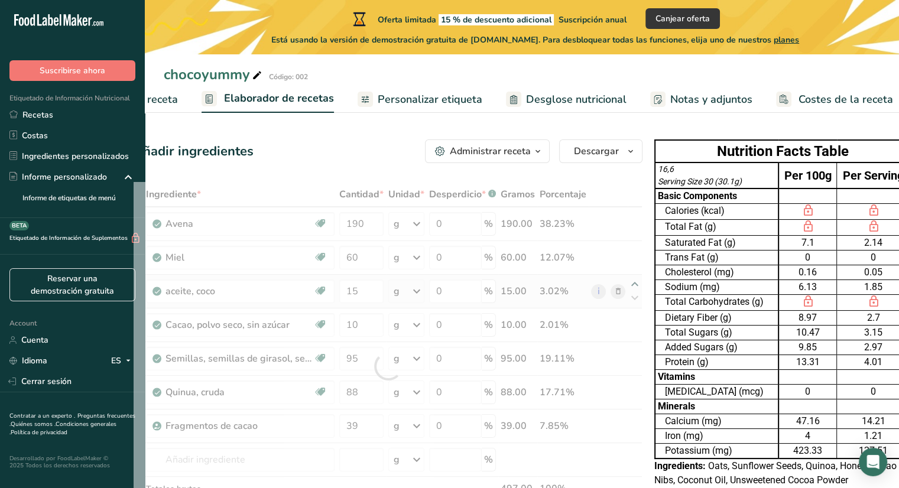
click at [633, 287] on div "Ingrediente * Cantidad * Unidad * Desperdicio * .a-a{fill:#347362;}.b-a{fill:#f…" at bounding box center [388, 366] width 509 height 369
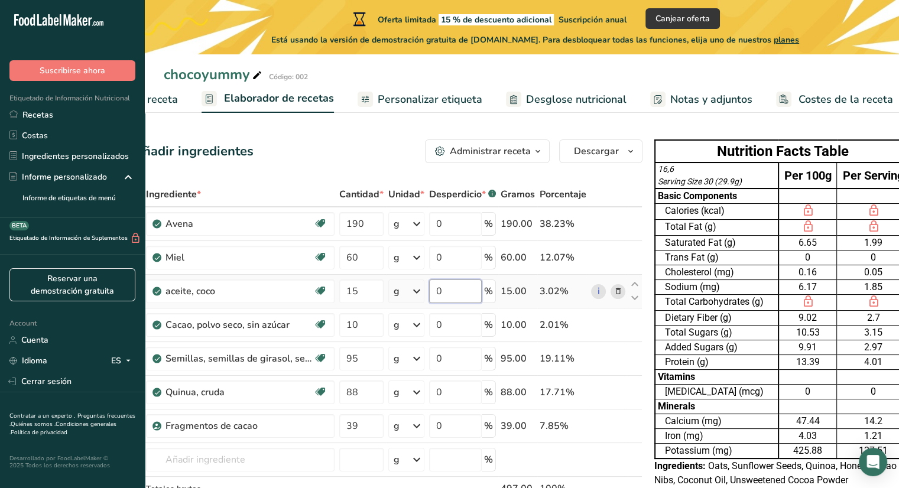
click at [458, 293] on input "0" at bounding box center [455, 292] width 53 height 24
type input "1"
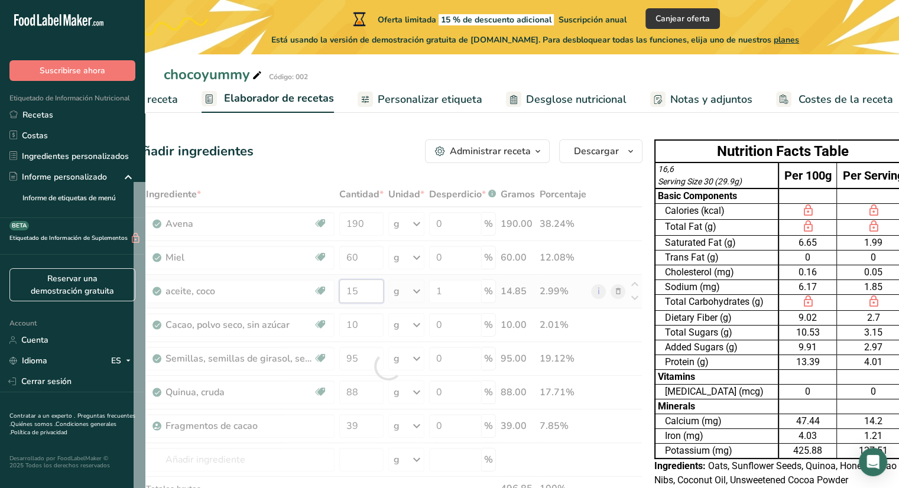
click at [365, 284] on div "Ingrediente * Cantidad * Unidad * Desperdicio * .a-a{fill:#347362;}.b-a{fill:#f…" at bounding box center [388, 366] width 509 height 369
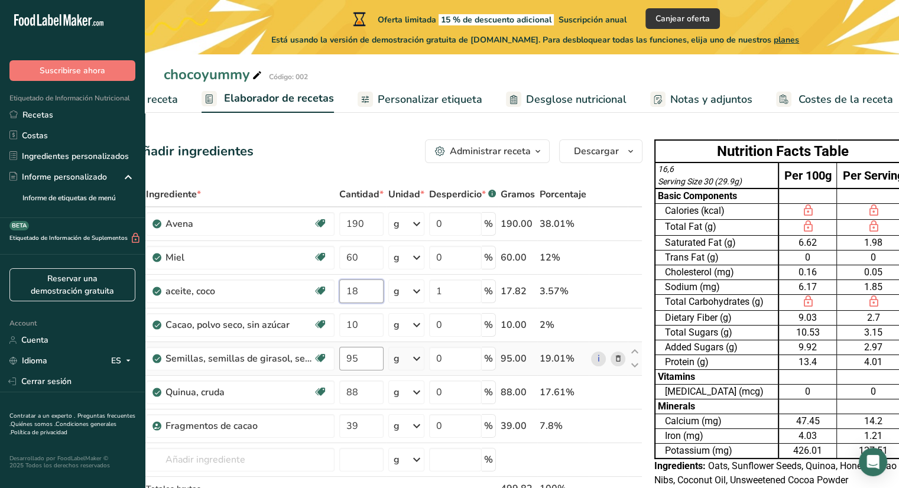
type input "18"
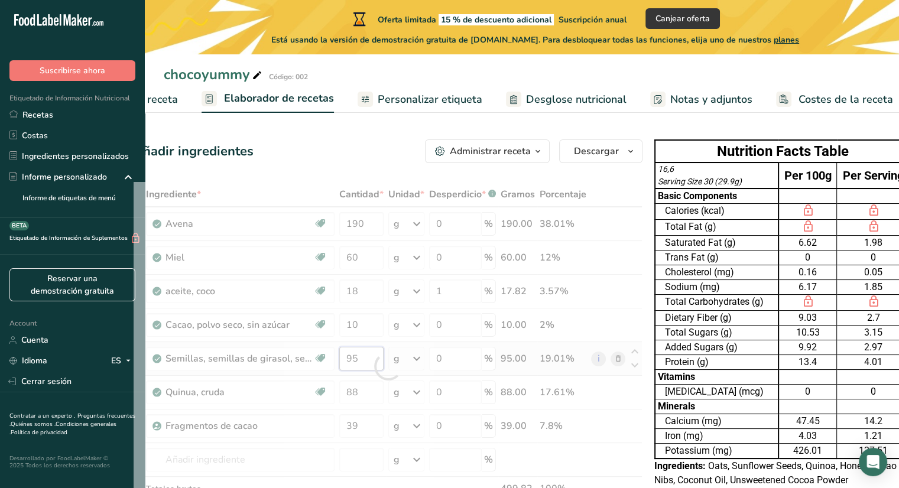
click at [362, 358] on div "Ingrediente * Cantidad * Unidad * Desperdicio * .a-a{fill:#347362;}.b-a{fill:#f…" at bounding box center [388, 366] width 509 height 369
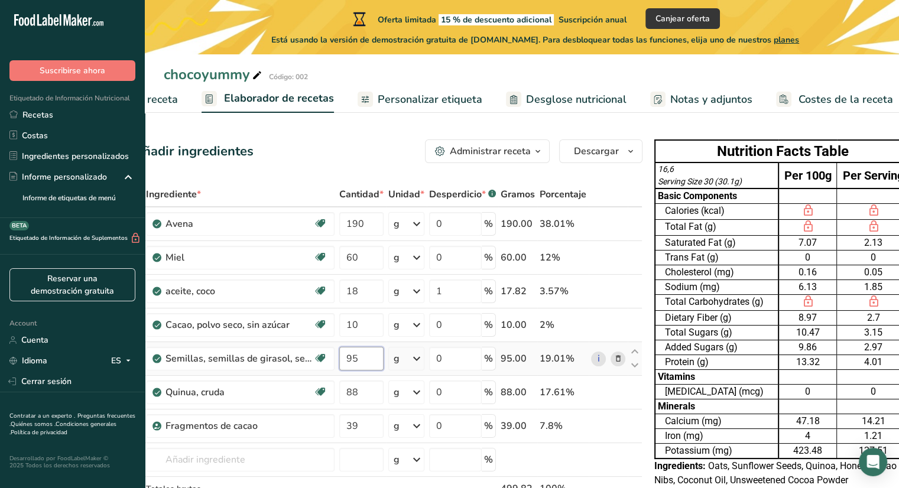
type input "9"
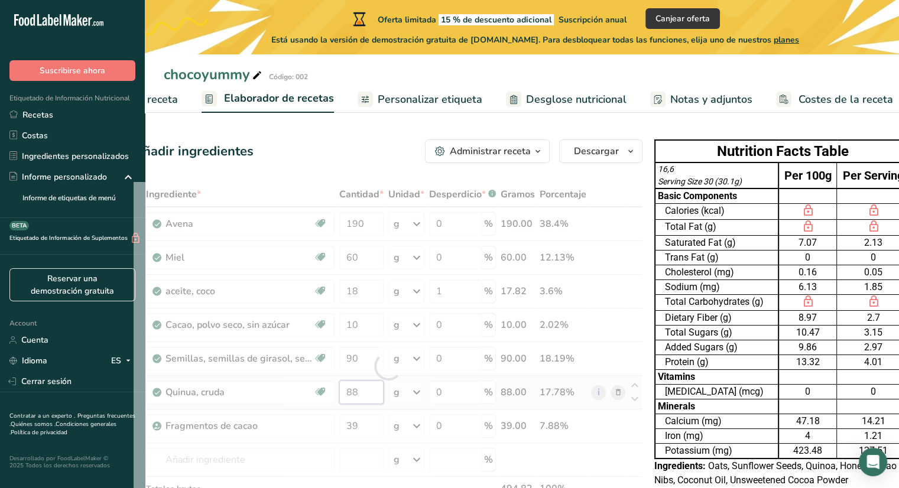
click at [361, 396] on div "Ingrediente * Cantidad * Unidad * Desperdicio * .a-a{fill:#347362;}.b-a{fill:#f…" at bounding box center [388, 366] width 509 height 369
click at [365, 360] on div "Ingrediente * Cantidad * Unidad * Desperdicio * .a-a{fill:#347362;}.b-a{fill:#f…" at bounding box center [388, 366] width 509 height 369
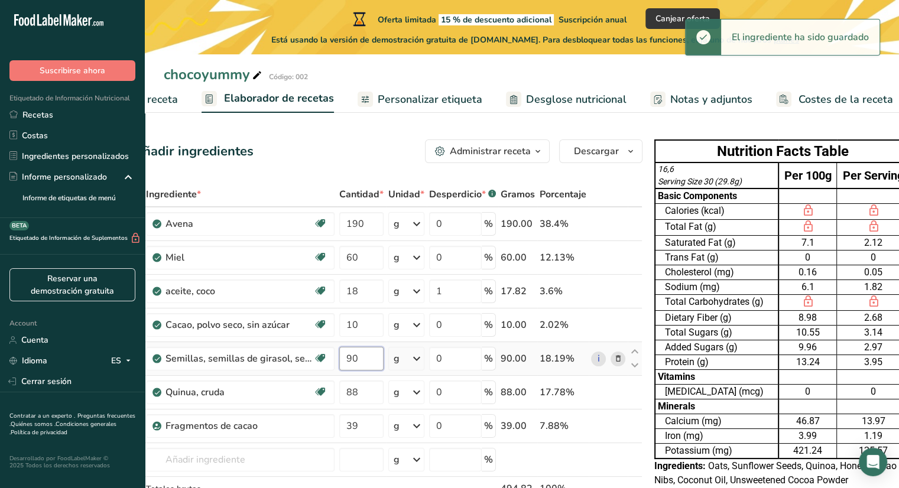
type input "9"
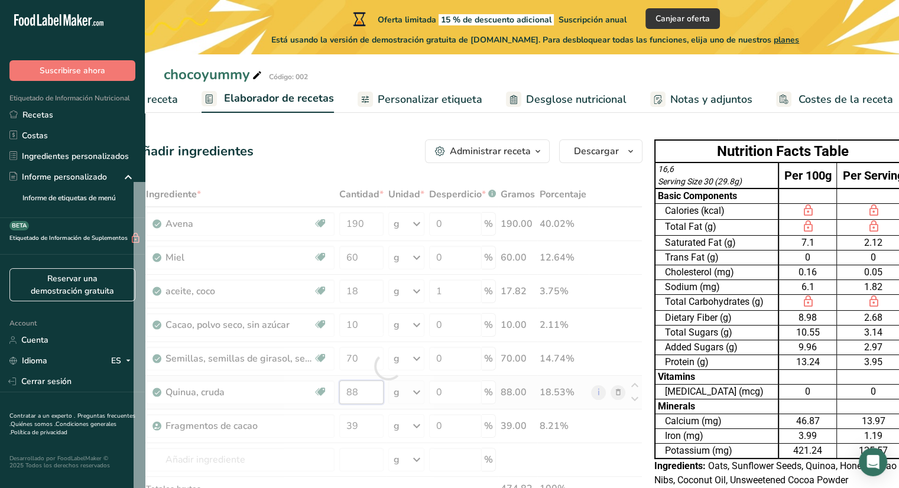
click at [369, 397] on div "Ingrediente * Cantidad * Unidad * Desperdicio * .a-a{fill:#347362;}.b-a{fill:#f…" at bounding box center [388, 366] width 509 height 369
click at [367, 361] on div "Ingrediente * Cantidad * Unidad * Desperdicio * .a-a{fill:#347362;}.b-a{fill:#f…" at bounding box center [388, 366] width 509 height 369
click at [367, 361] on div at bounding box center [388, 366] width 509 height 369
click at [367, 361] on input "70" at bounding box center [361, 359] width 44 height 24
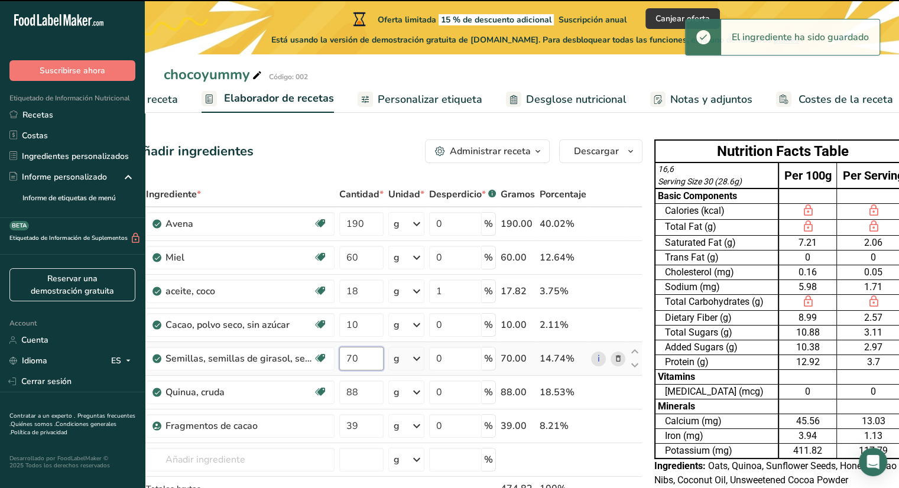
click at [367, 361] on input "70" at bounding box center [361, 359] width 44 height 24
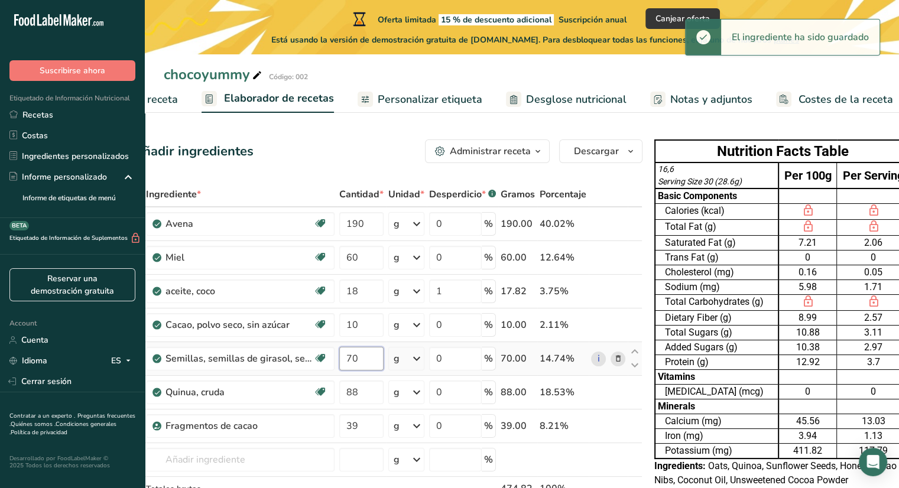
click at [367, 361] on input "70" at bounding box center [361, 359] width 44 height 24
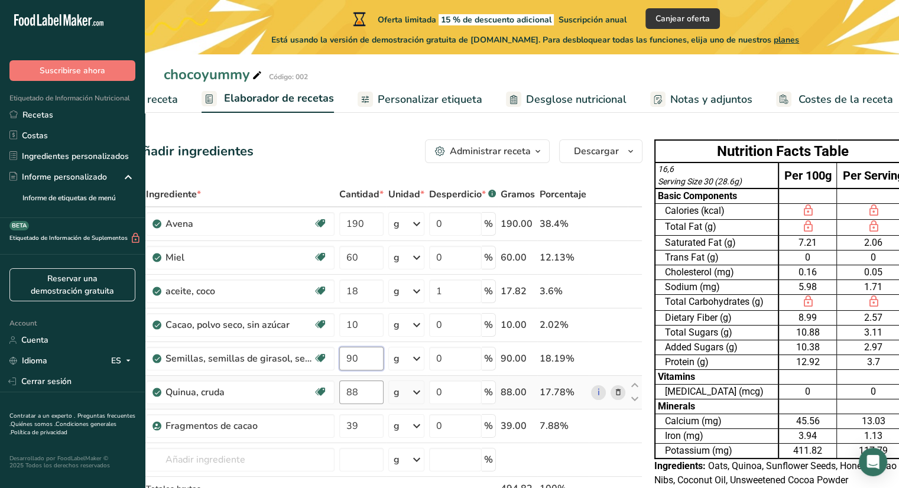
type input "90"
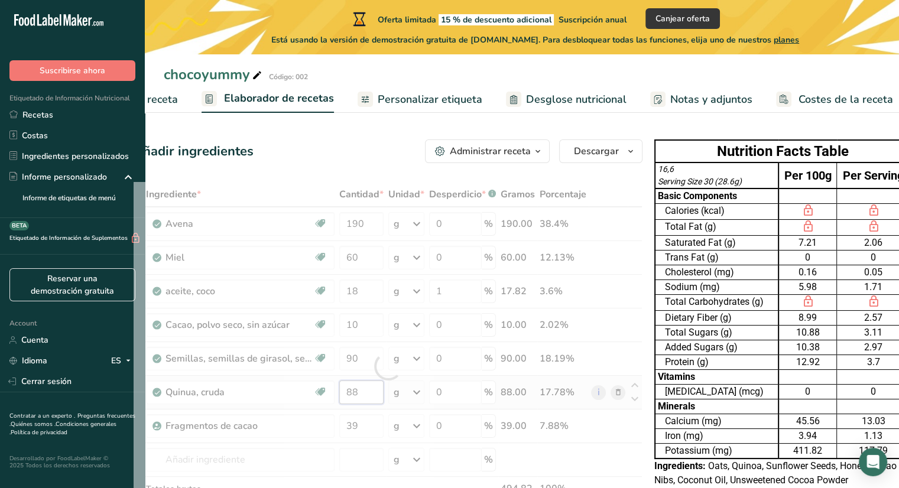
click at [362, 392] on div "Ingrediente * Cantidad * Unidad * Desperdicio * .a-a{fill:#347362;}.b-a{fill:#f…" at bounding box center [388, 366] width 509 height 369
click at [359, 424] on div "Ingrediente * Cantidad * Unidad * Desperdicio * .a-a{fill:#347362;}.b-a{fill:#f…" at bounding box center [388, 366] width 509 height 369
click at [536, 455] on div "Ingrediente * Cantidad * Unidad * Desperdicio * .a-a{fill:#347362;}.b-a{fill:#f…" at bounding box center [388, 366] width 509 height 369
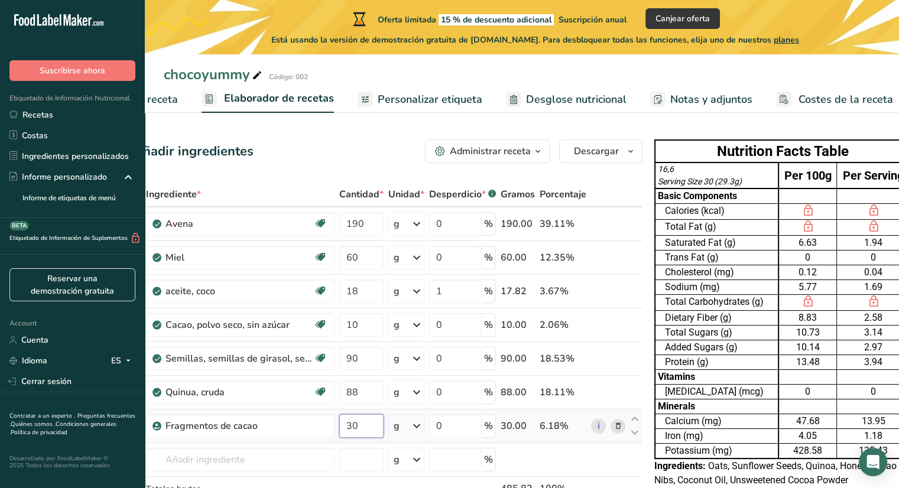
click at [356, 420] on input "30" at bounding box center [361, 426] width 44 height 24
type input "3"
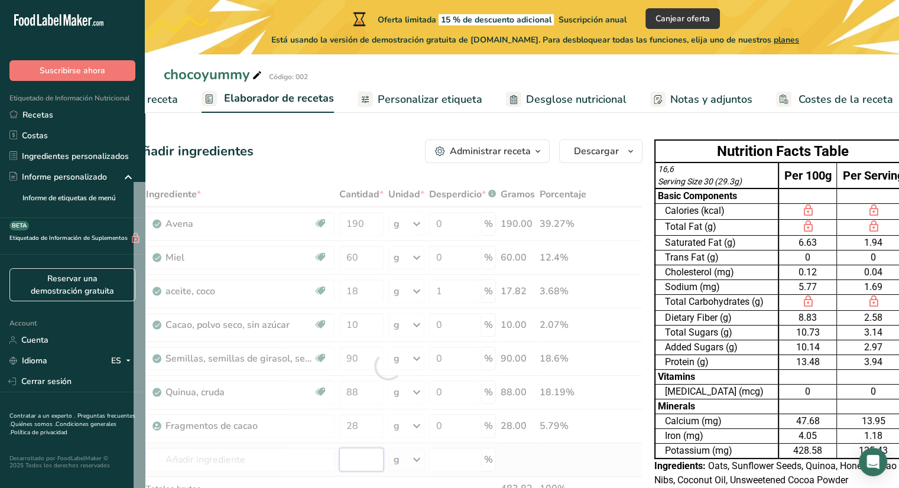
click at [371, 455] on div "Ingrediente * Cantidad * Unidad * Desperdicio * .a-a{fill:#347362;}.b-a{fill:#f…" at bounding box center [388, 366] width 509 height 369
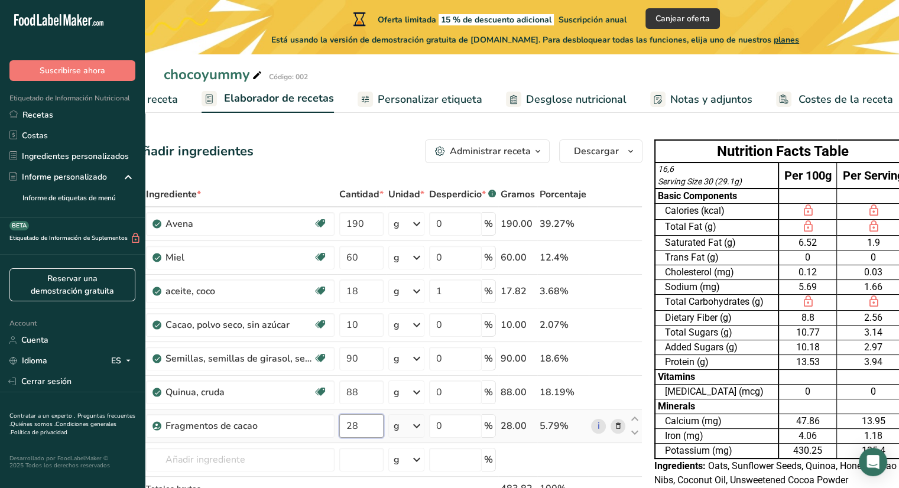
click at [366, 421] on input "28" at bounding box center [361, 426] width 44 height 24
type input "25"
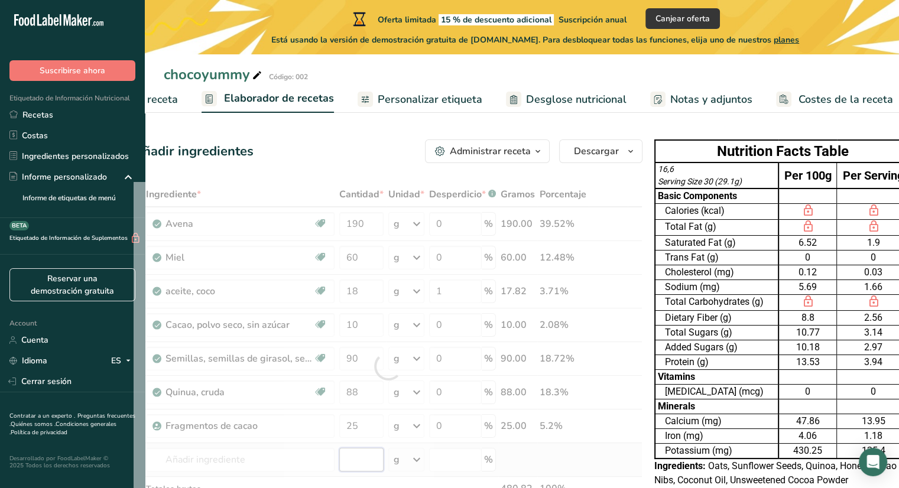
click at [370, 452] on div "Ingrediente * Cantidad * Unidad * Desperdicio * .a-a{fill:#347362;}.b-a{fill:#f…" at bounding box center [388, 366] width 509 height 369
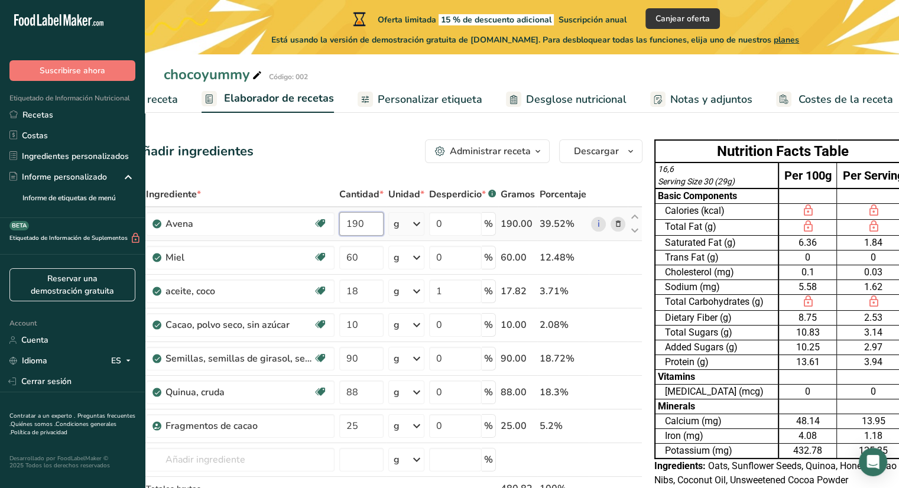
click at [366, 224] on input "190" at bounding box center [361, 224] width 44 height 24
type input "1"
type input "200"
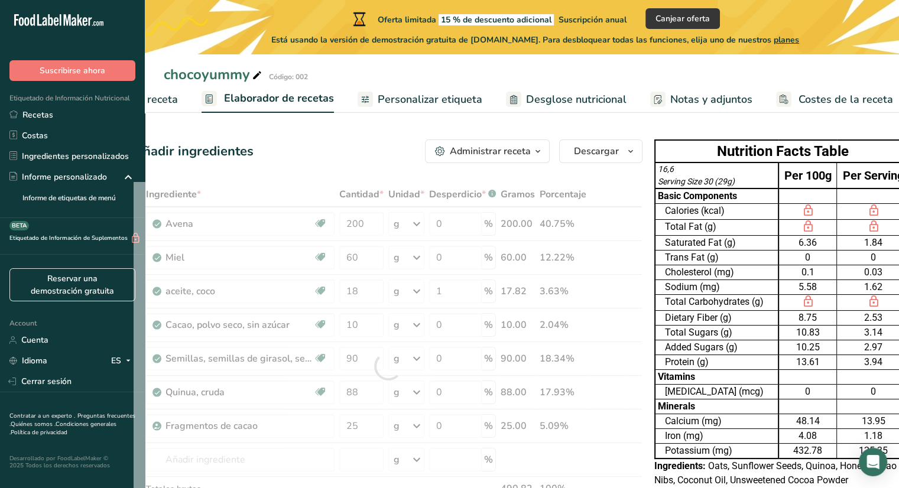
click at [320, 193] on div "Ingrediente * Cantidad * Unidad * Desperdicio * .a-a{fill:#347362;}.b-a{fill:#f…" at bounding box center [388, 366] width 509 height 369
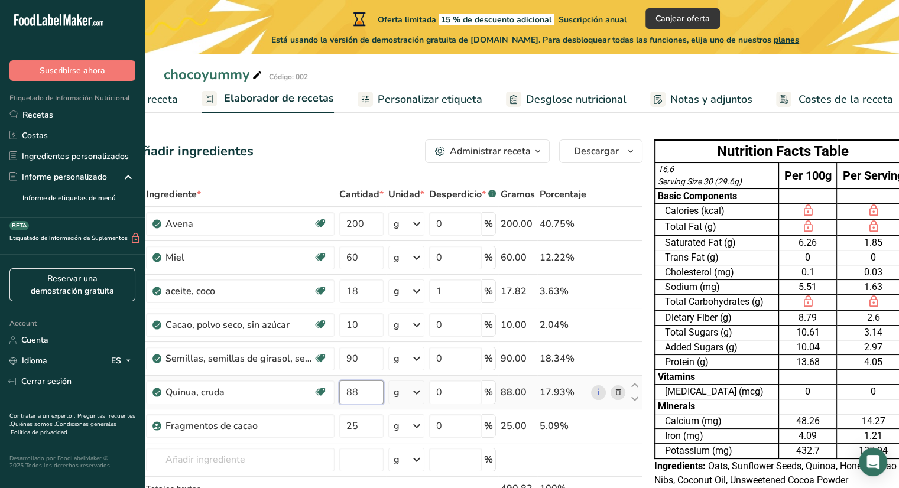
click at [360, 391] on input "88" at bounding box center [361, 393] width 44 height 24
type input "8"
type input "90"
click at [355, 423] on div "Ingrediente * Cantidad * Unidad * Desperdicio * .a-a{fill:#347362;}.b-a{fill:#f…" at bounding box center [388, 366] width 509 height 369
type input "23"
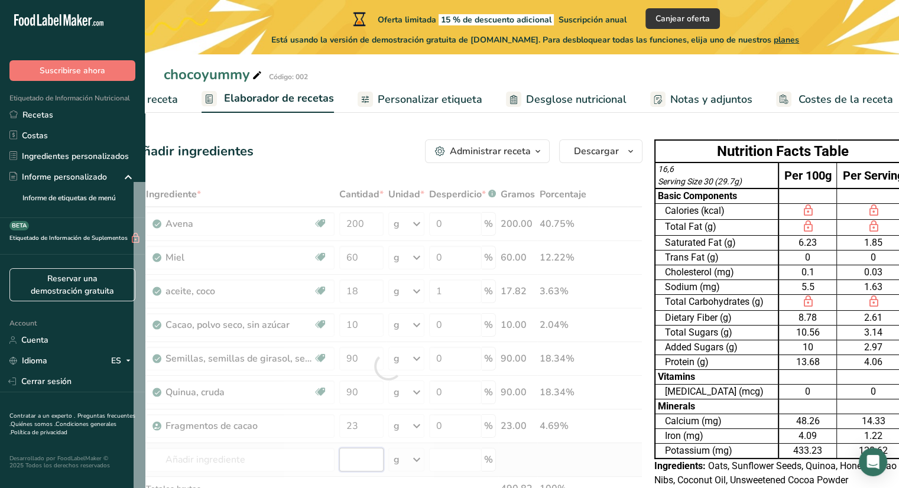
click at [352, 457] on div "Ingrediente * Cantidad * Unidad * Desperdicio * .a-a{fill:#347362;}.b-a{fill:#f…" at bounding box center [388, 366] width 509 height 369
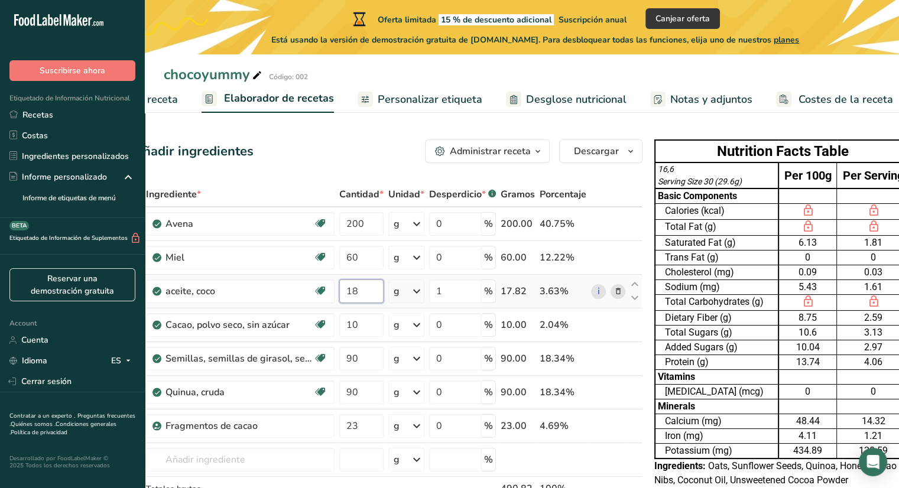
click at [357, 290] on input "18" at bounding box center [361, 292] width 44 height 24
type input "16"
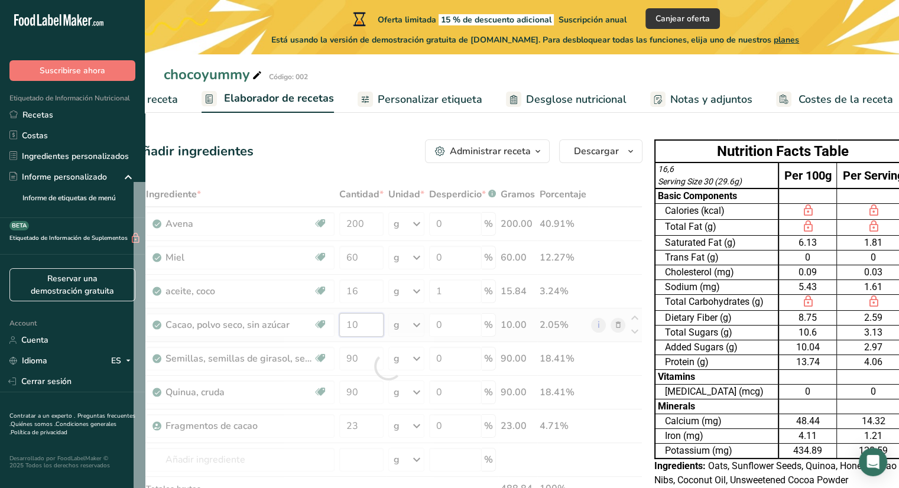
click at [358, 317] on div "Ingrediente * Cantidad * Unidad * Desperdicio * .a-a{fill:#347362;}.b-a{fill:#f…" at bounding box center [388, 366] width 509 height 369
